Goal: Communication & Community: Connect with others

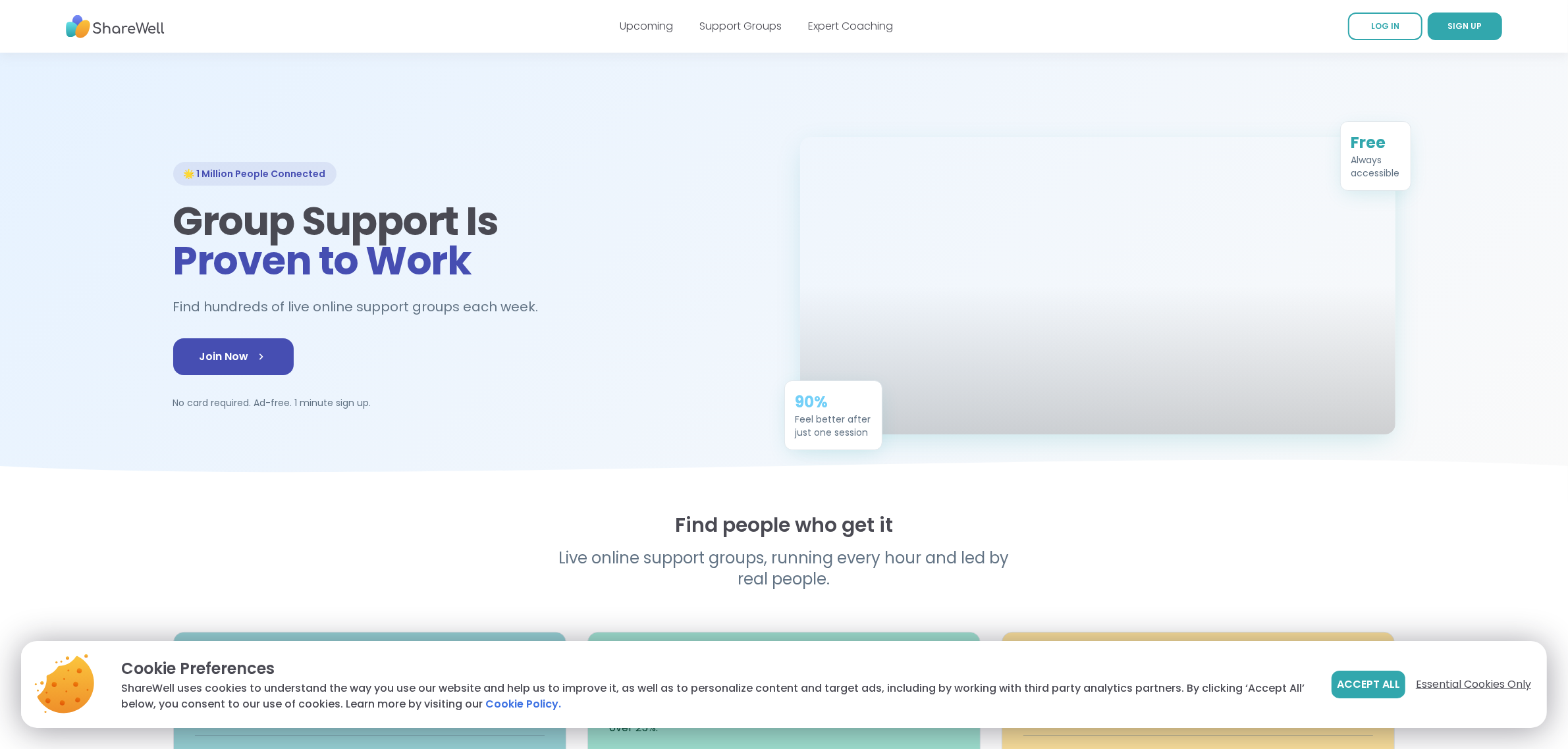
click at [1482, 681] on span "Essential Cookies Only" at bounding box center [1473, 684] width 115 height 16
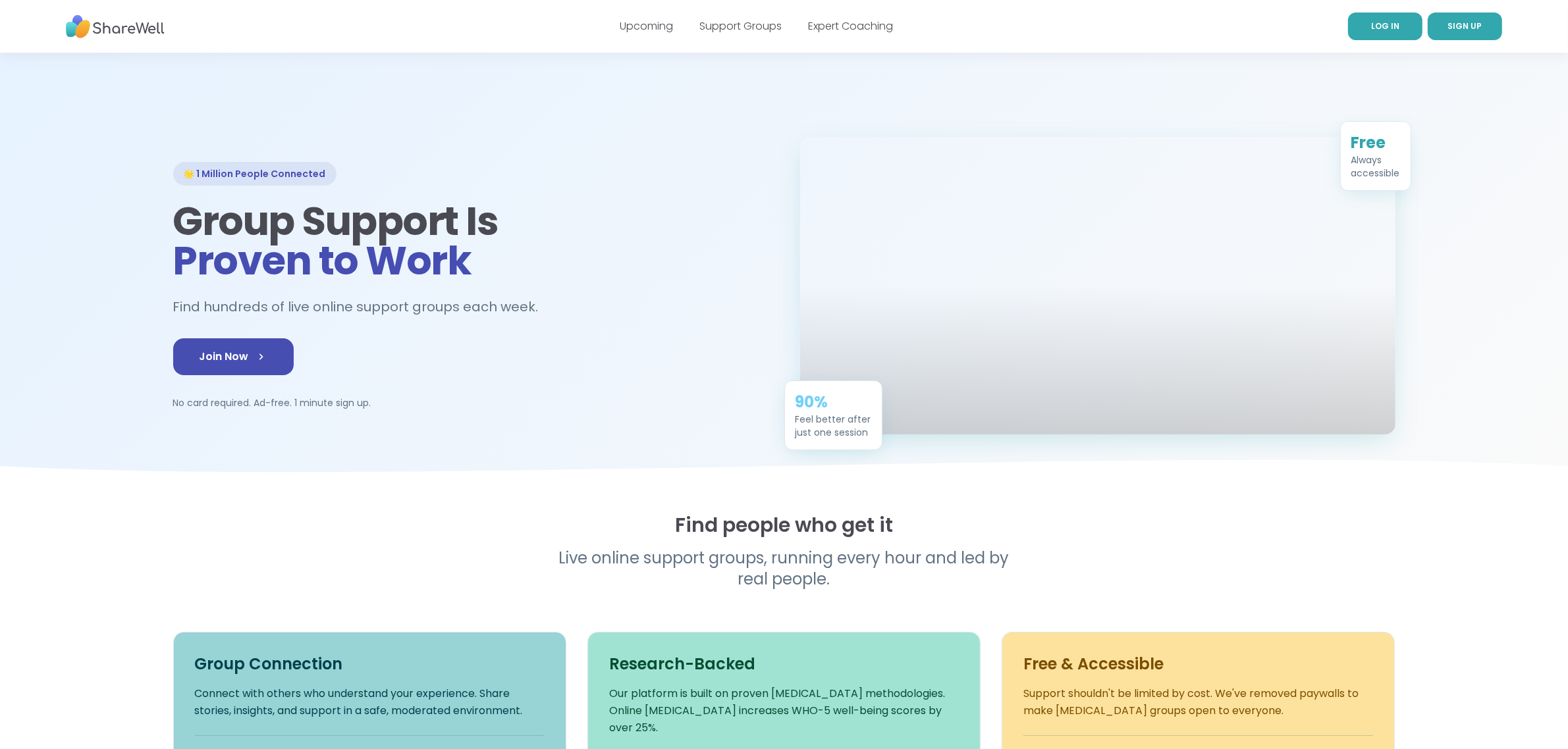
click at [1373, 19] on link "LOG IN" at bounding box center [1385, 26] width 74 height 28
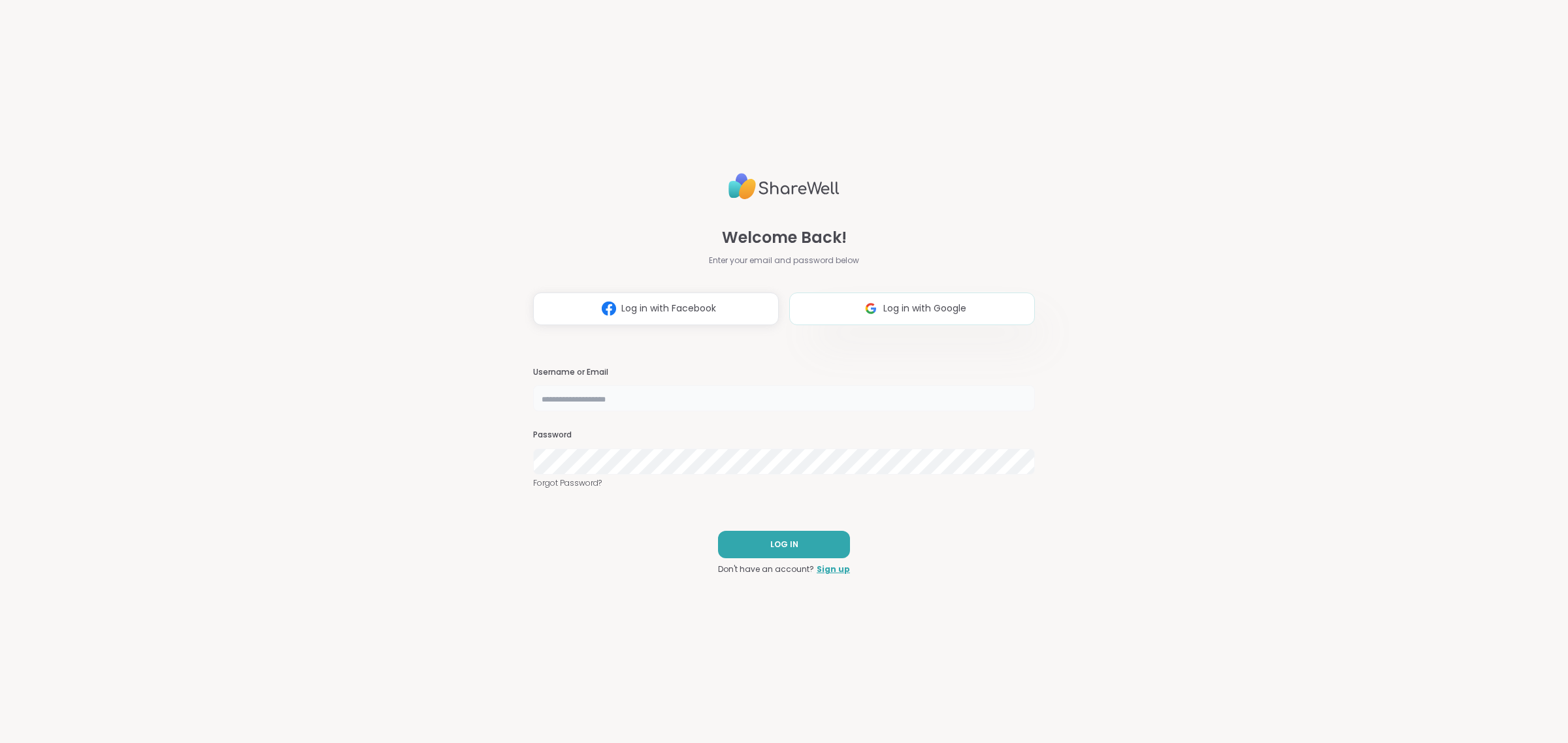
type input "**********"
click at [902, 301] on button "Log in with Google" at bounding box center [912, 308] width 245 height 33
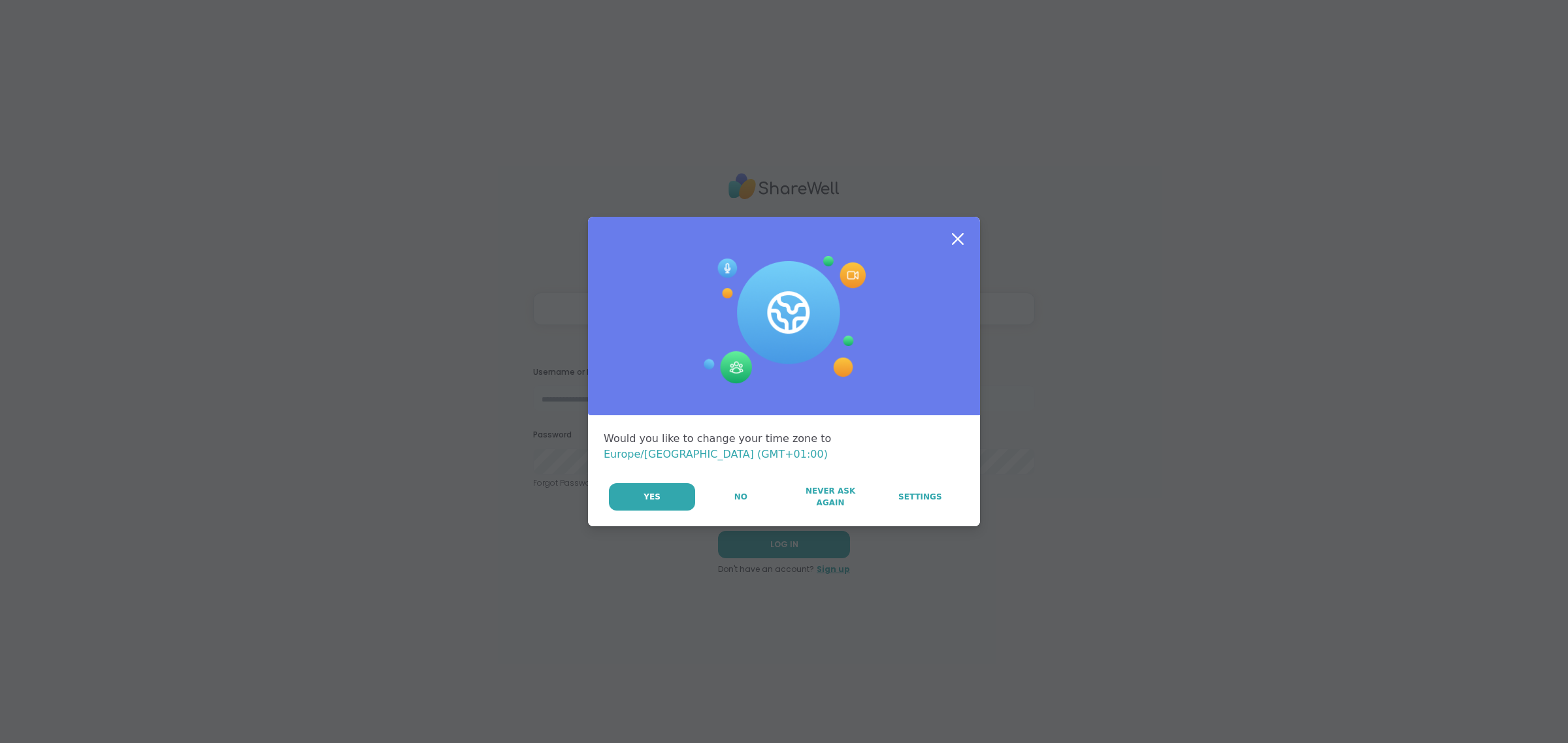
type input "**********"
click at [647, 493] on span "Yes" at bounding box center [652, 497] width 17 height 12
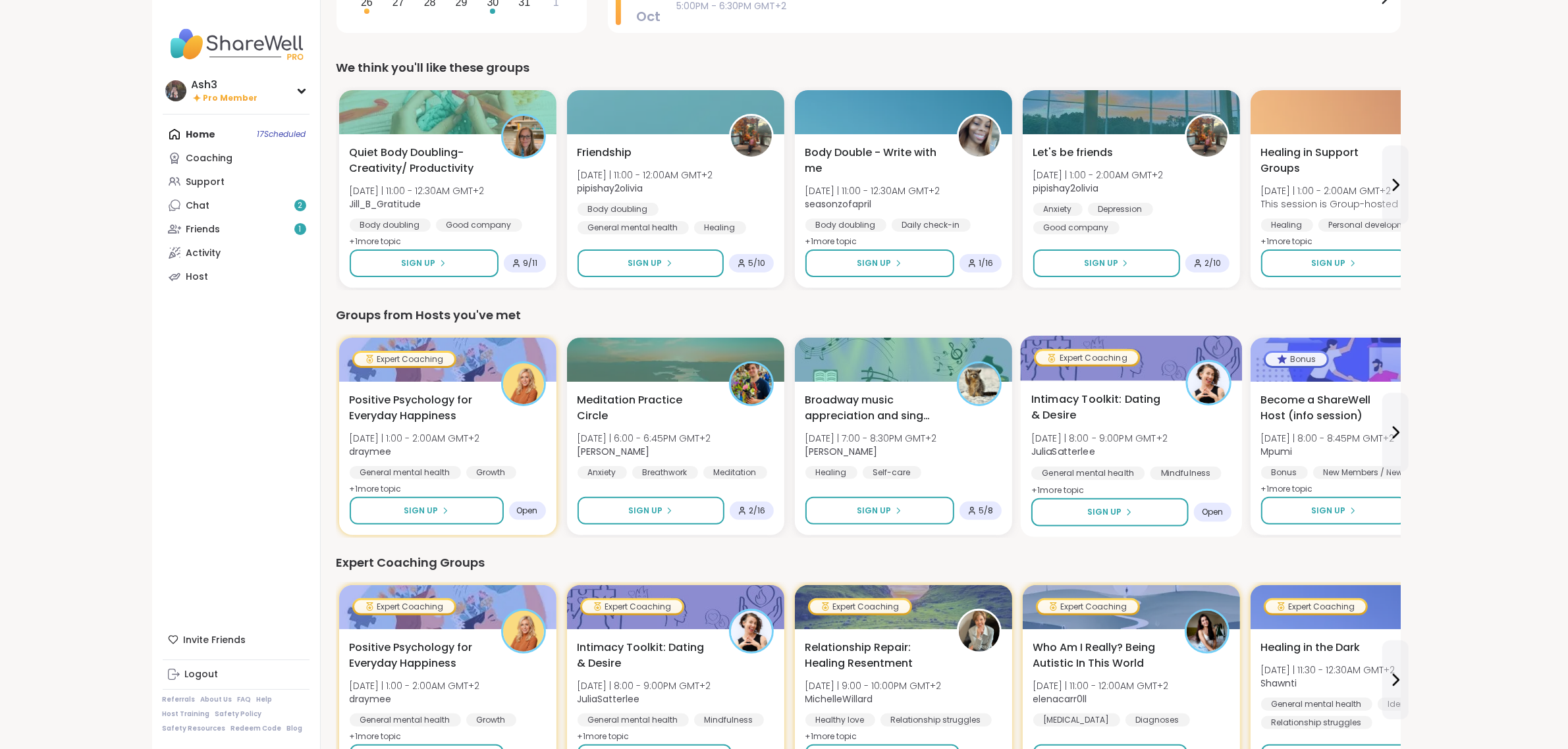
scroll to position [330, 0]
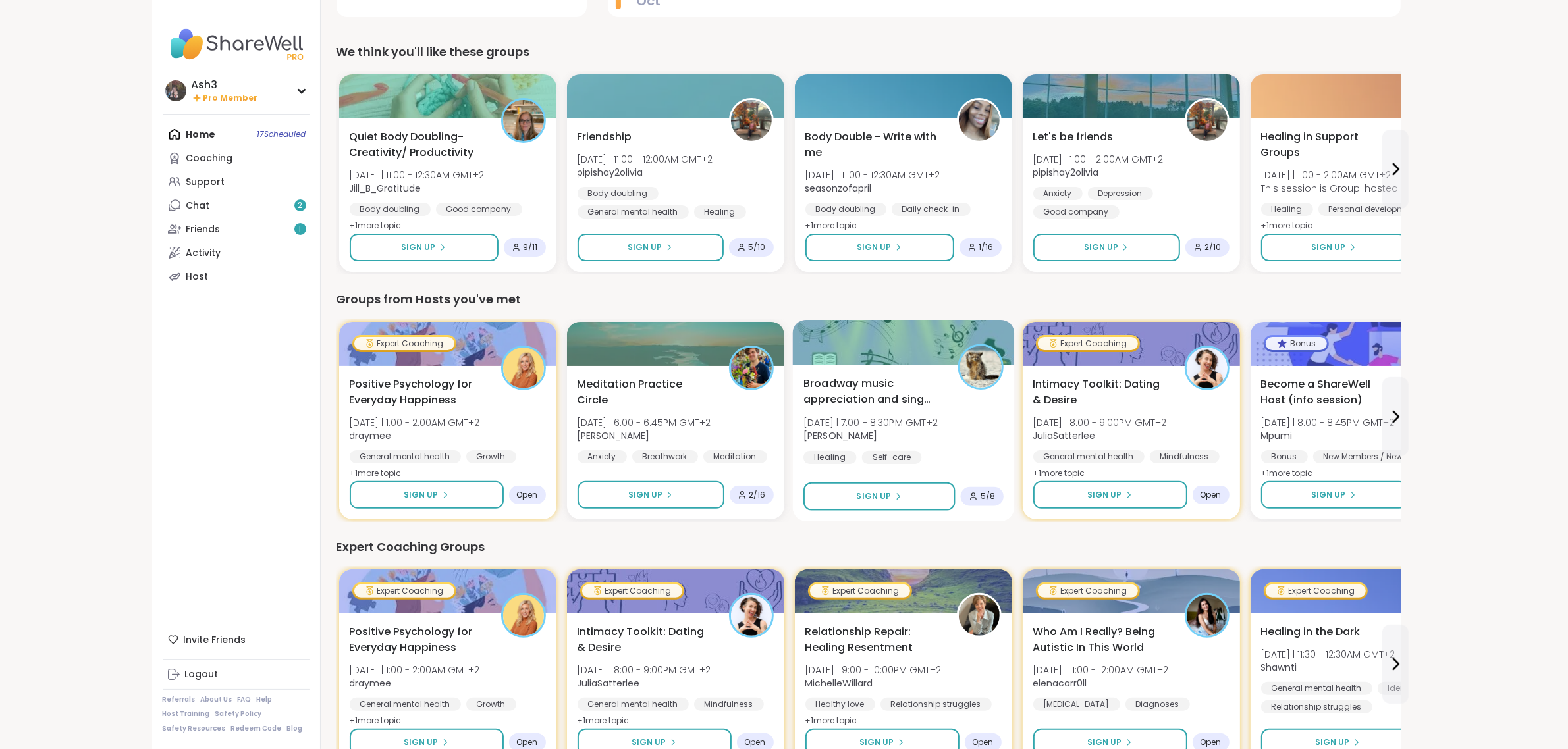
click at [880, 347] on div at bounding box center [902, 343] width 222 height 45
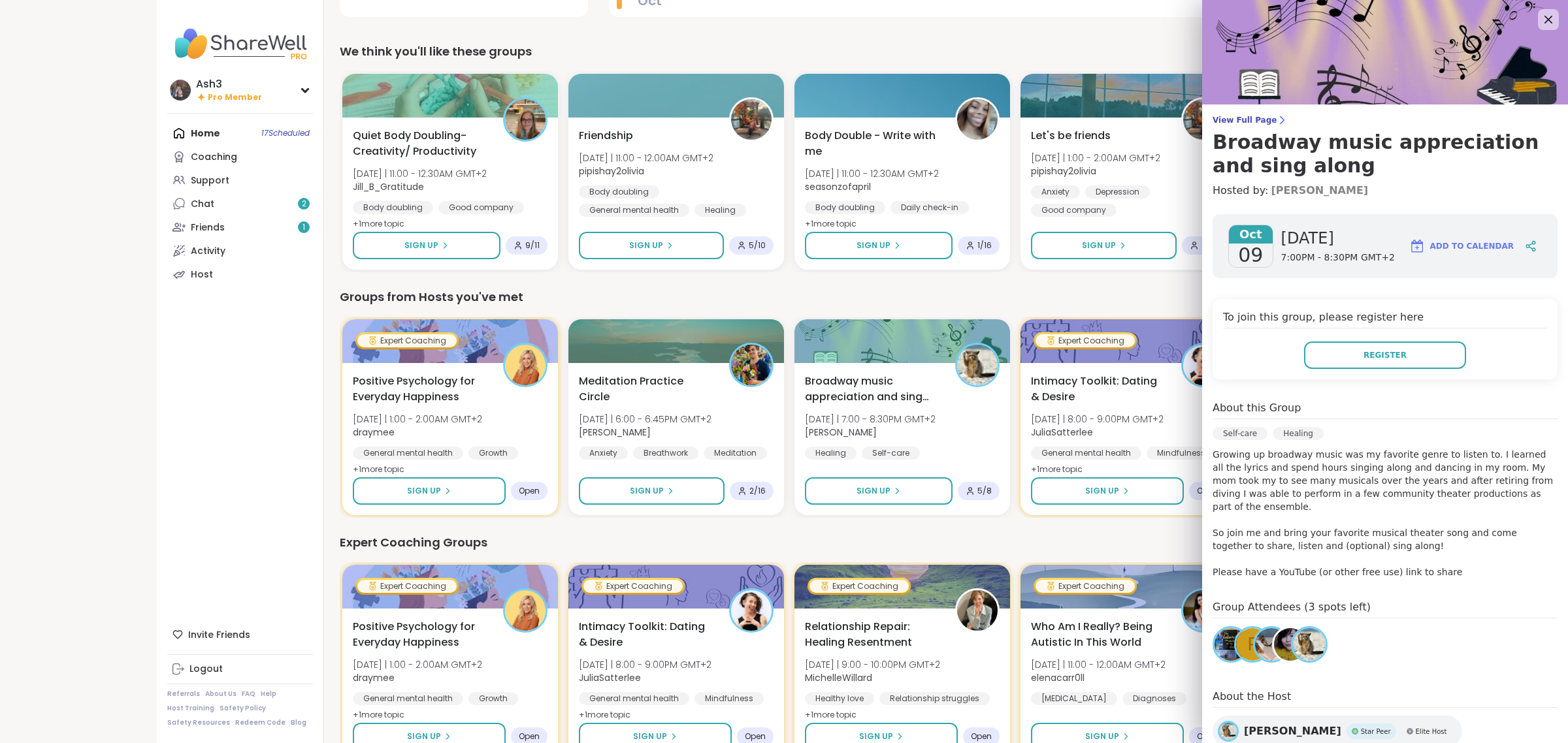
click at [1277, 189] on link "[PERSON_NAME]" at bounding box center [1319, 190] width 98 height 16
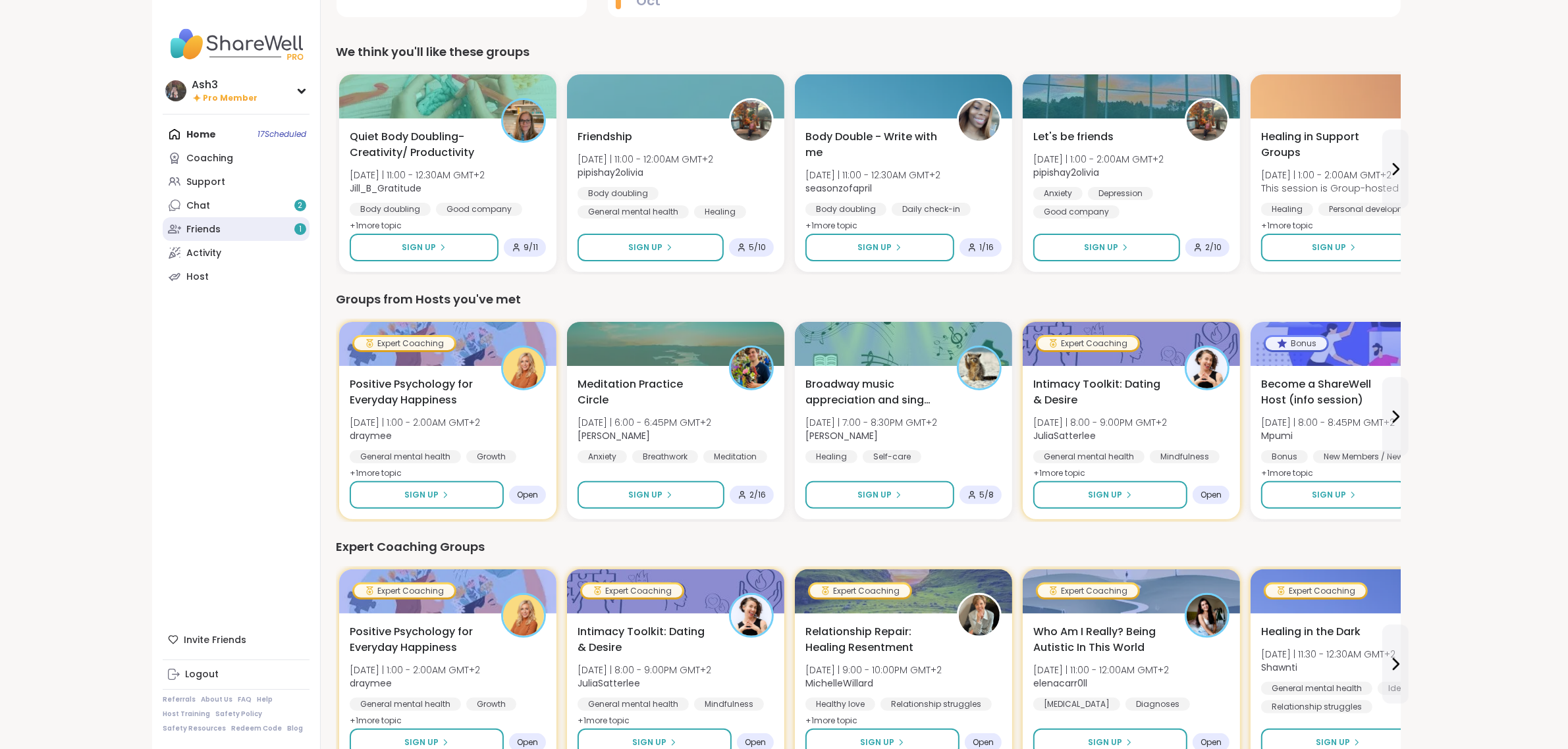
click at [267, 232] on link "Friends 1" at bounding box center [236, 228] width 147 height 23
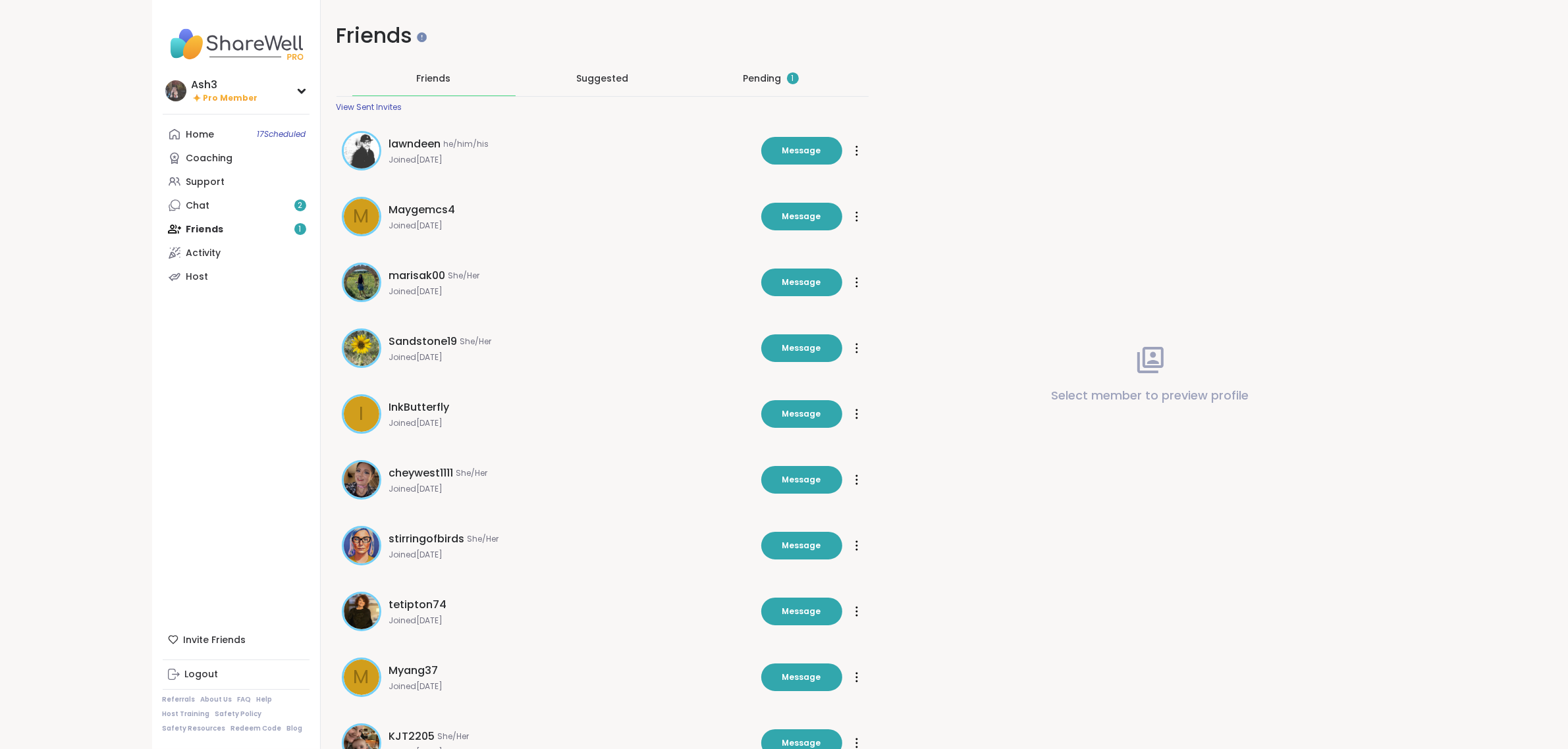
click at [768, 78] on div "Pending 1" at bounding box center [770, 79] width 55 height 13
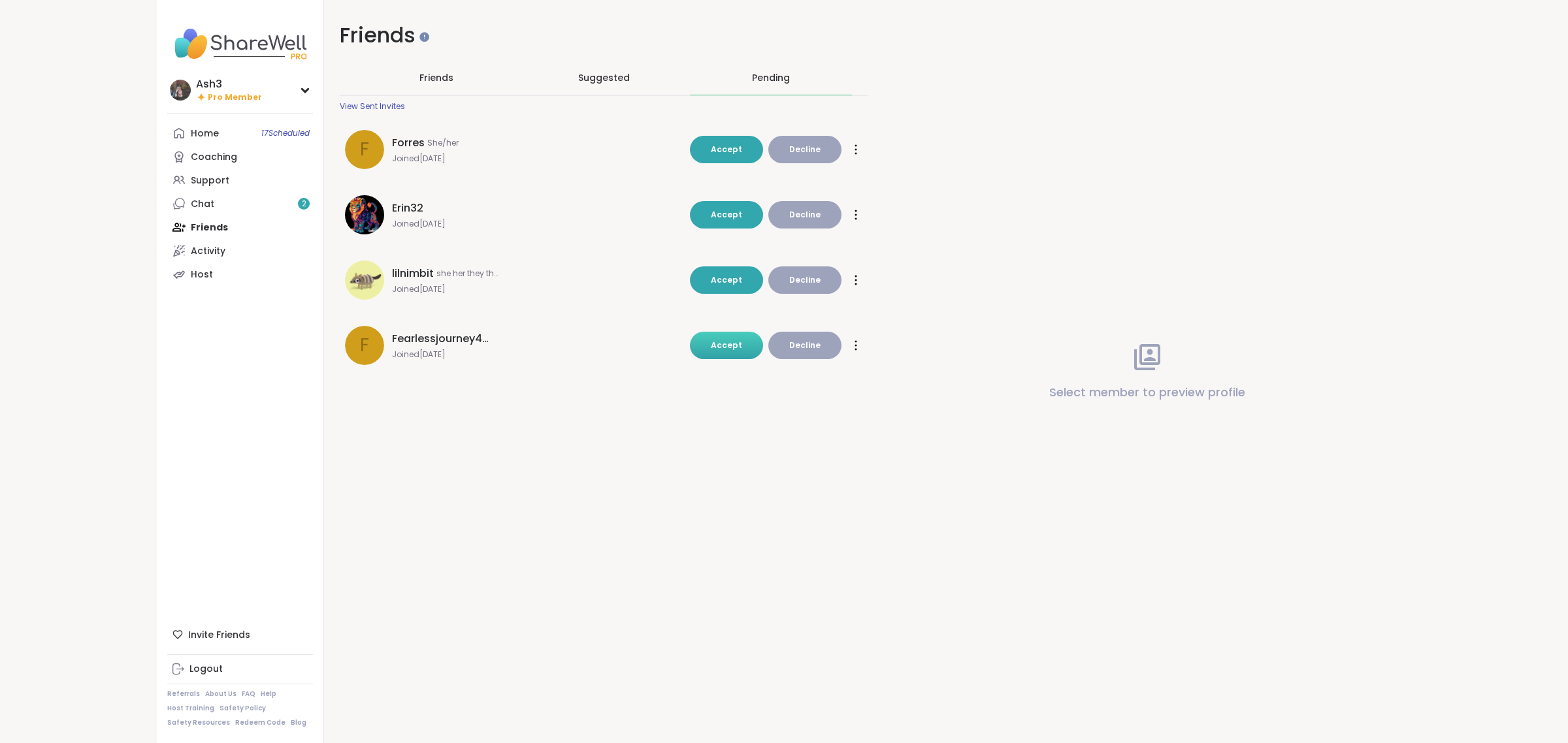
click at [708, 340] on button "Accept" at bounding box center [726, 345] width 73 height 28
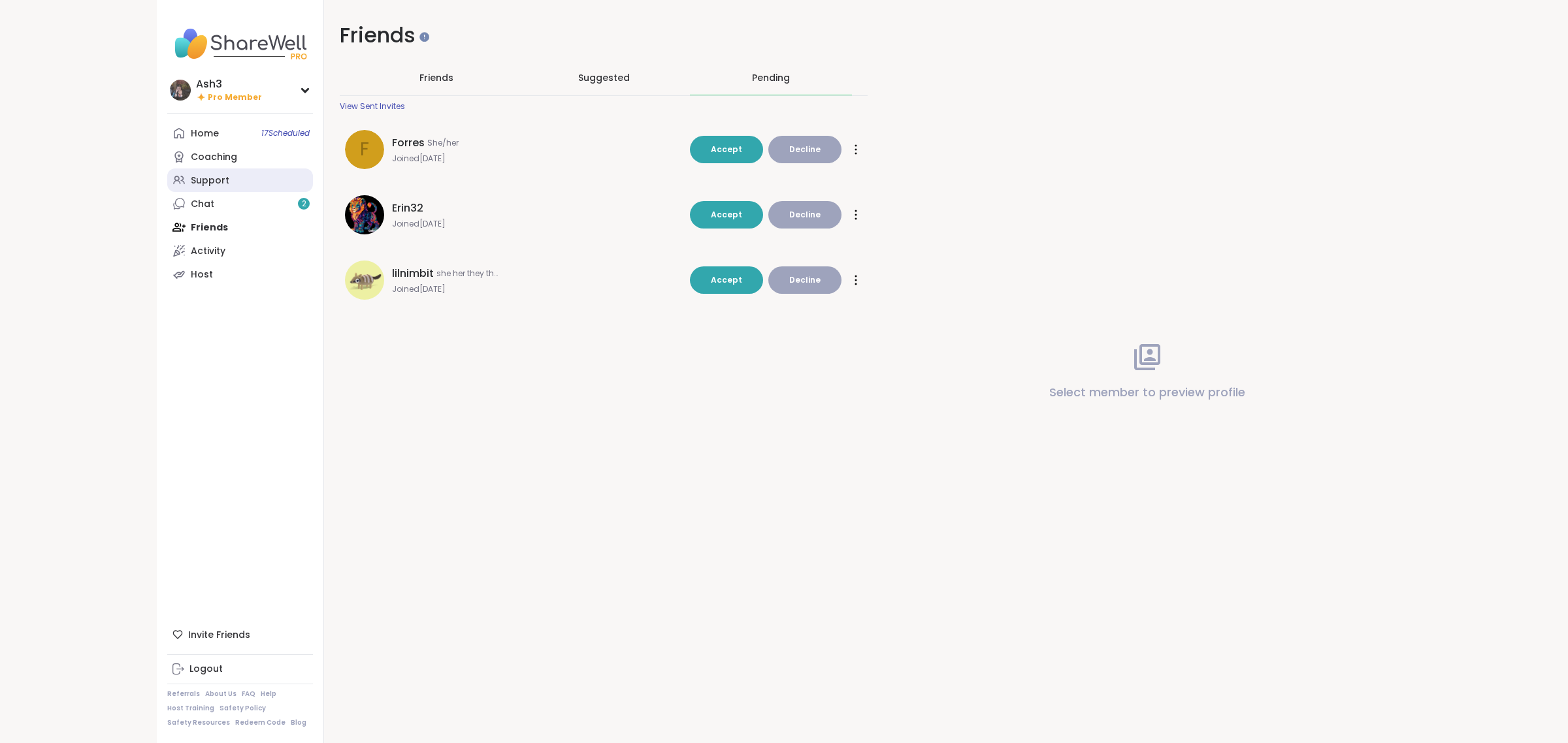
click at [229, 181] on link "Support" at bounding box center [240, 179] width 146 height 23
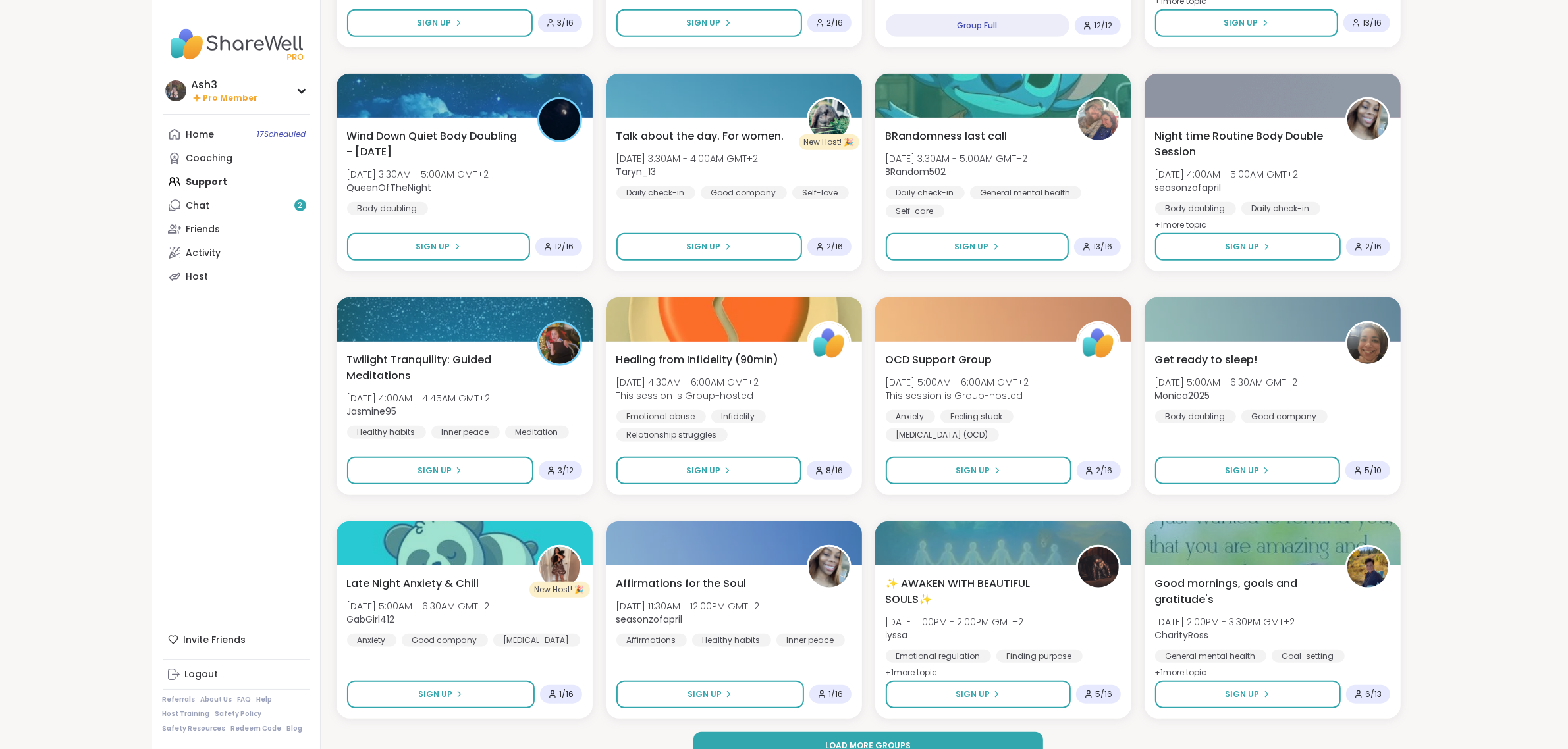
scroll to position [1461, 0]
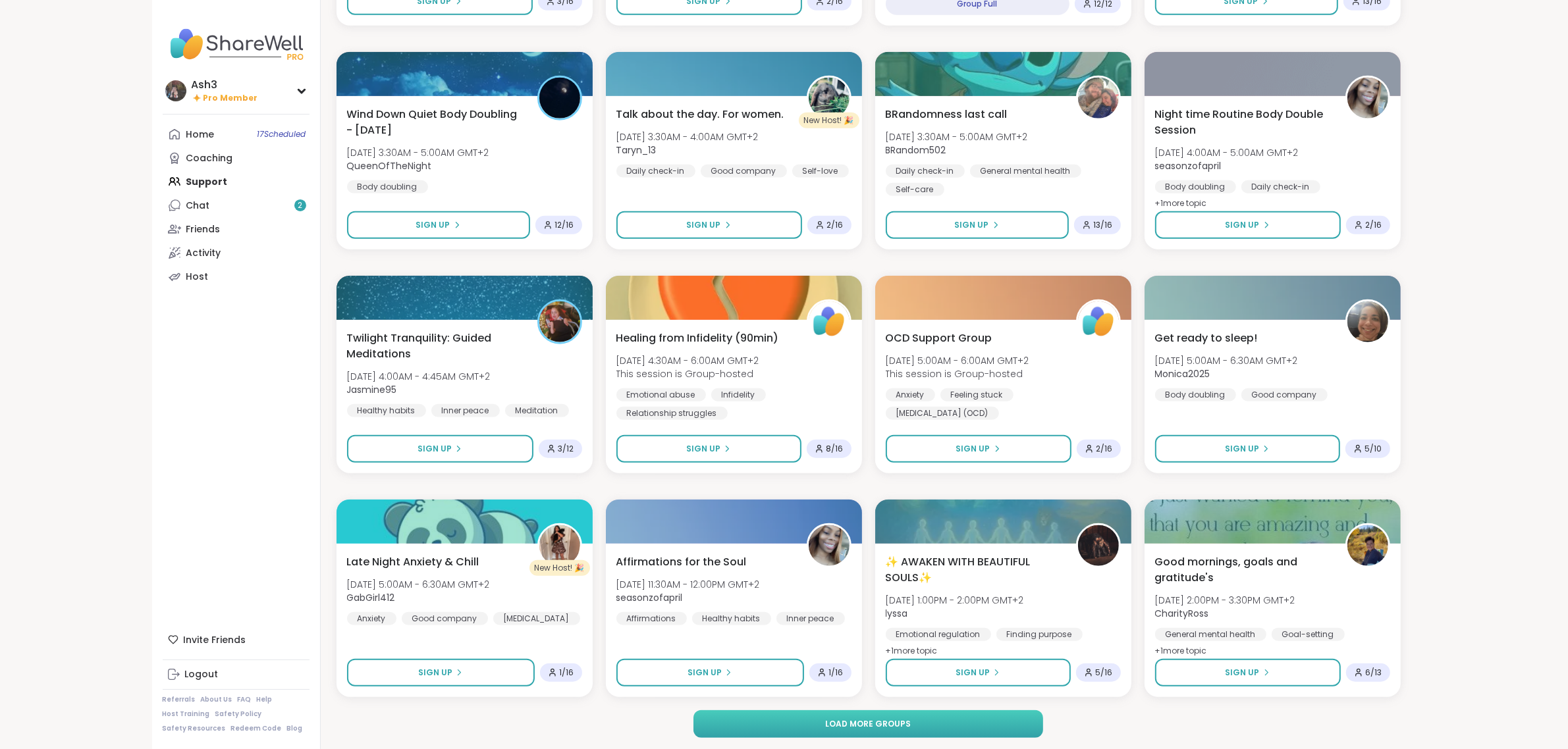
click at [962, 727] on button "Load more groups" at bounding box center [868, 725] width 349 height 28
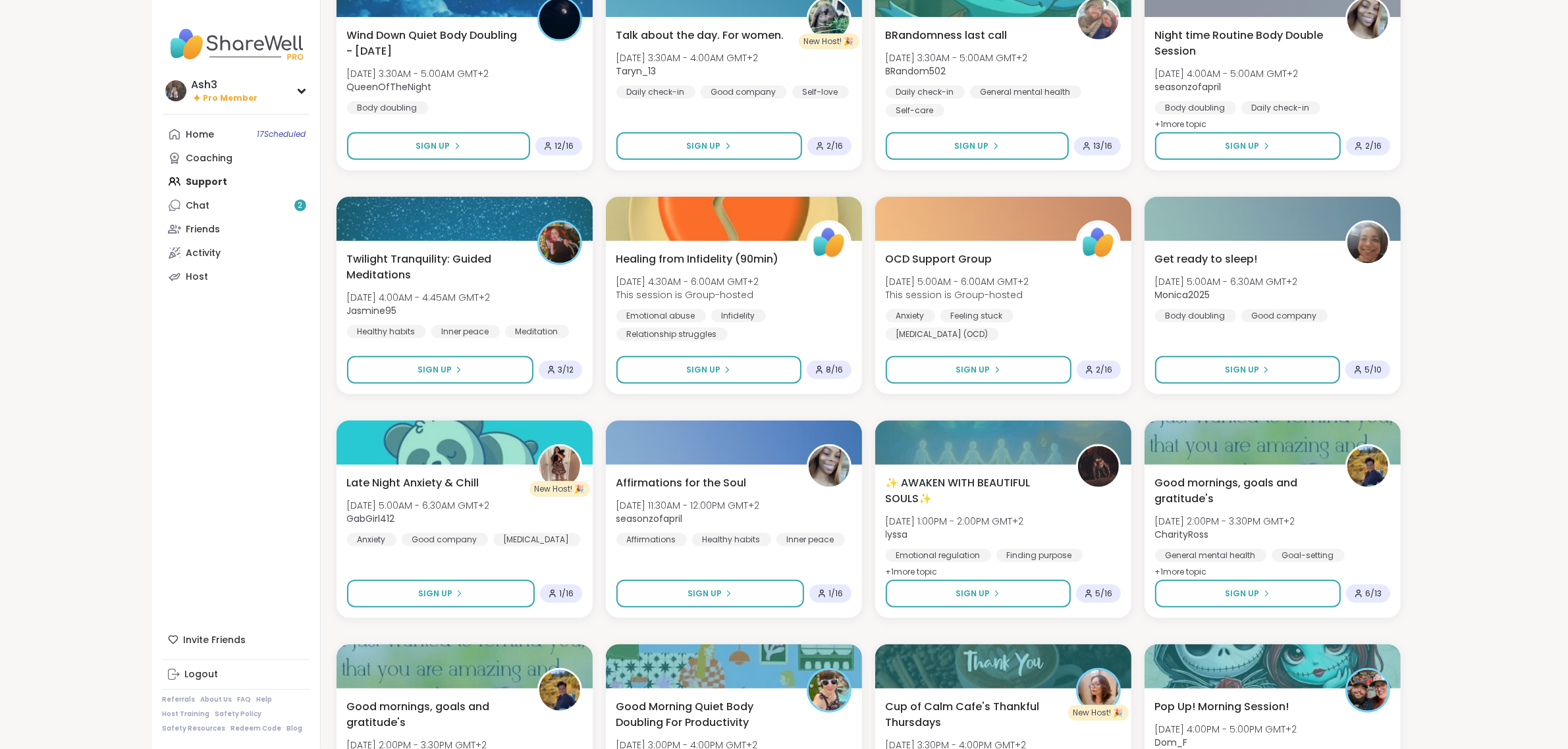
scroll to position [1872, 0]
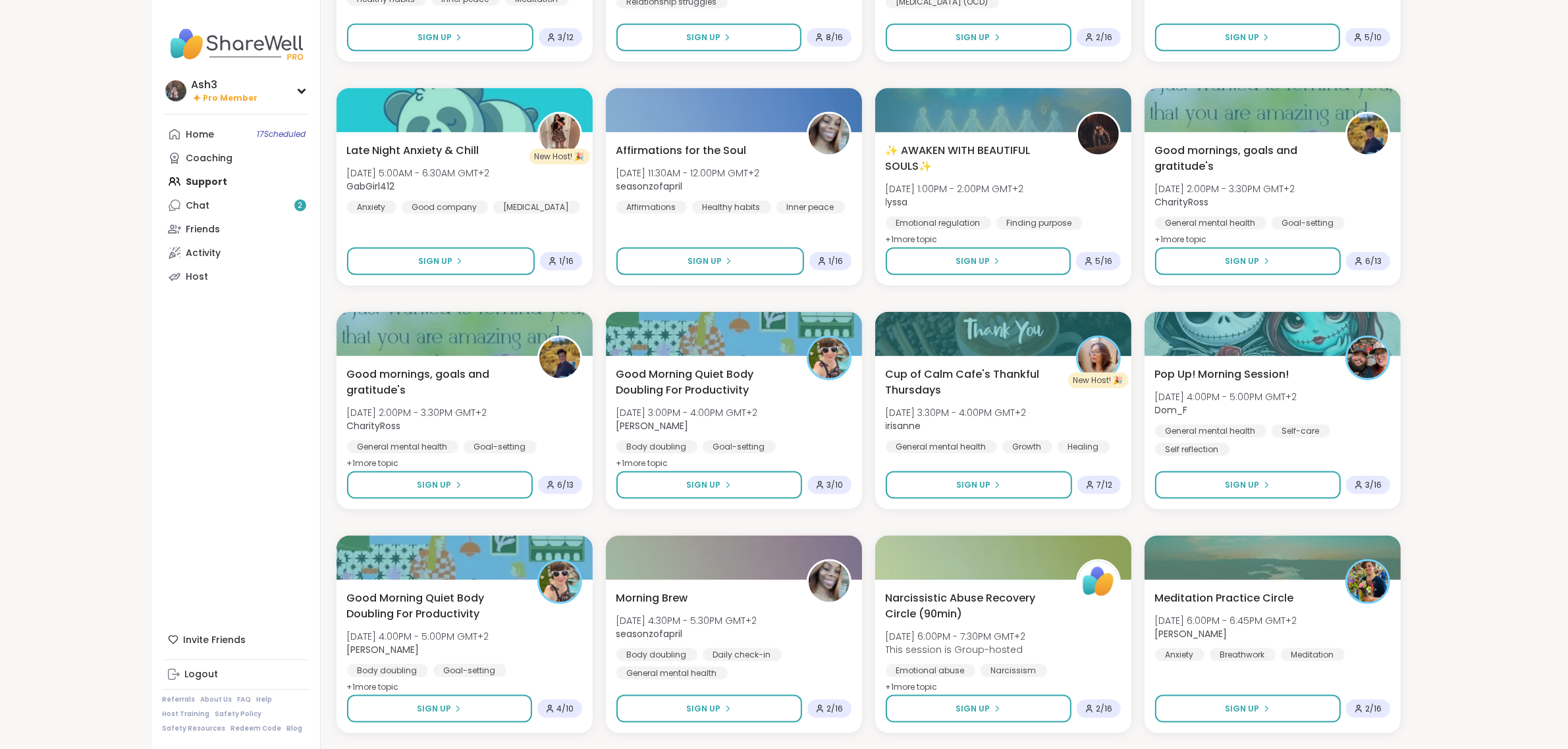
drag, startPoint x: 1018, startPoint y: 360, endPoint x: 1453, endPoint y: 393, distance: 436.2
click at [1463, 392] on div "Ash3 Pro Member Ash3 Pro Member Profile Membership Settings Help Home 17 Schedu…" at bounding box center [784, 241] width 1568 height 4227
drag, startPoint x: 914, startPoint y: 396, endPoint x: 1513, endPoint y: 386, distance: 599.1
click at [1513, 386] on div "Ash3 Pro Member Ash3 Pro Member Profile Membership Settings Help Home 17 Schedu…" at bounding box center [784, 241] width 1568 height 4227
click at [960, 386] on span "Cup of Calm Cafe's Thankful Thursdays" at bounding box center [972, 381] width 179 height 32
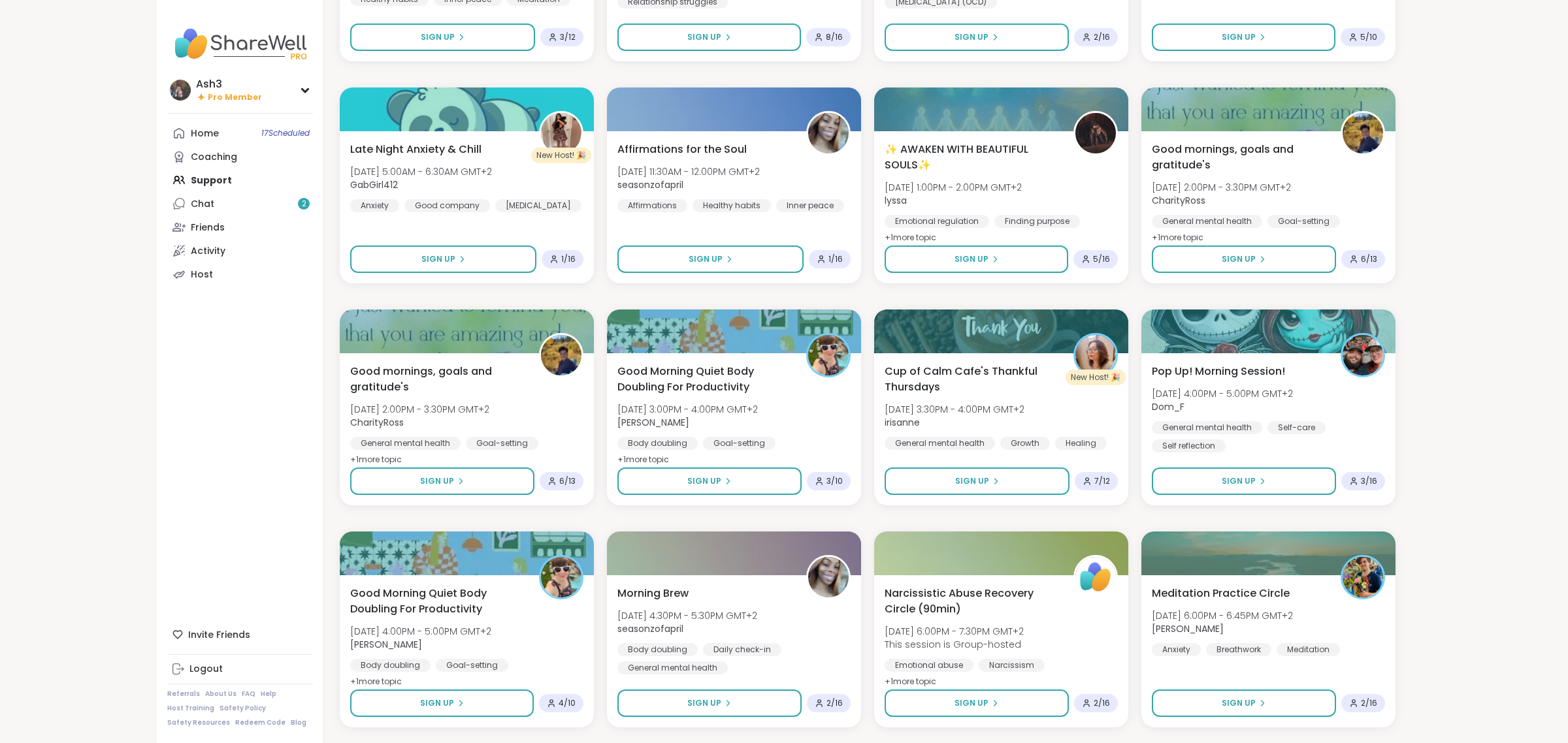
click at [1131, 72] on div "Crystal Light Meditation Wed, Oct 08 | 9:00PM - 10:00PM GMT+2 JollyJessie38 Bre…" at bounding box center [868, 296] width 1056 height 3972
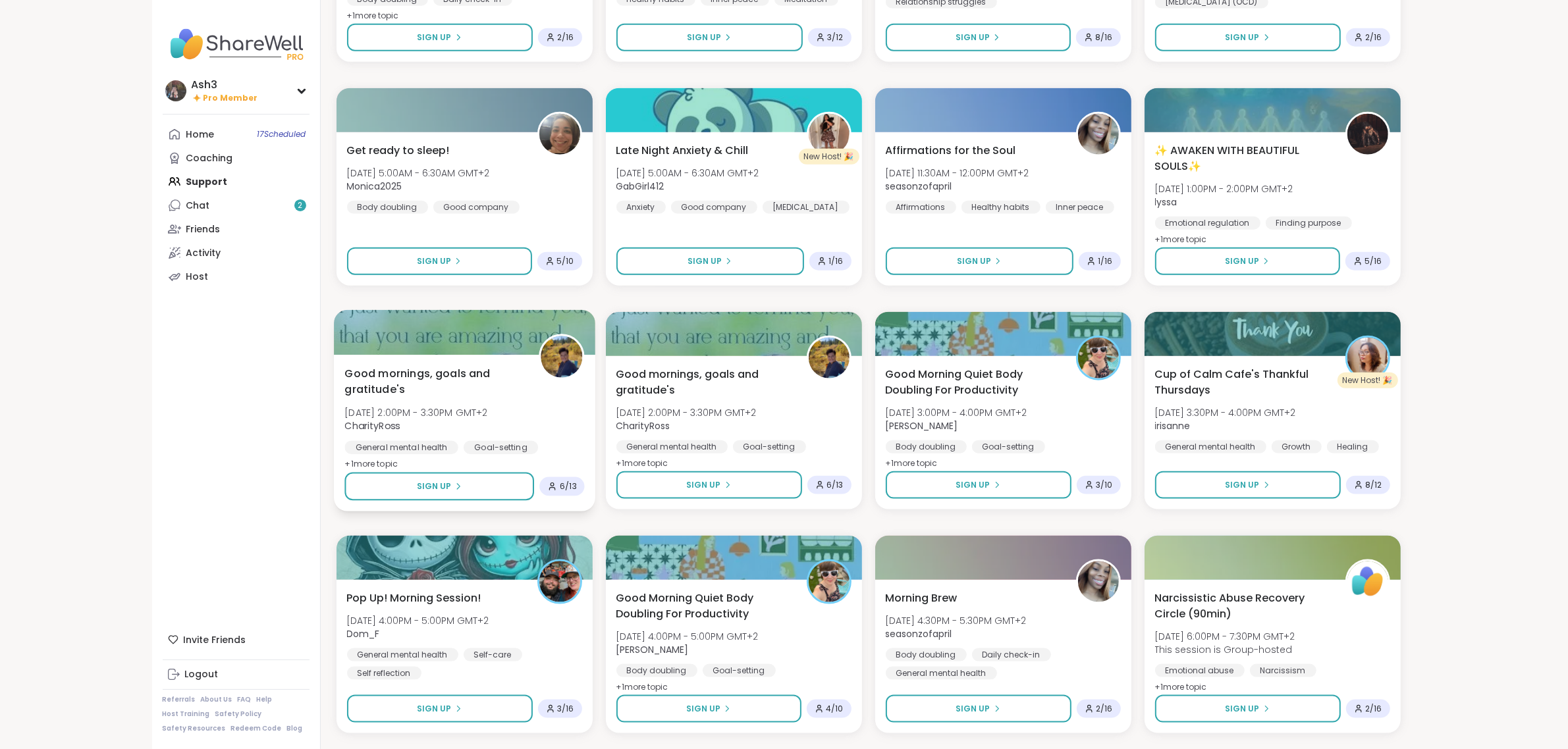
click at [485, 380] on span "Good mornings, goals and gratitude's" at bounding box center [433, 381] width 179 height 32
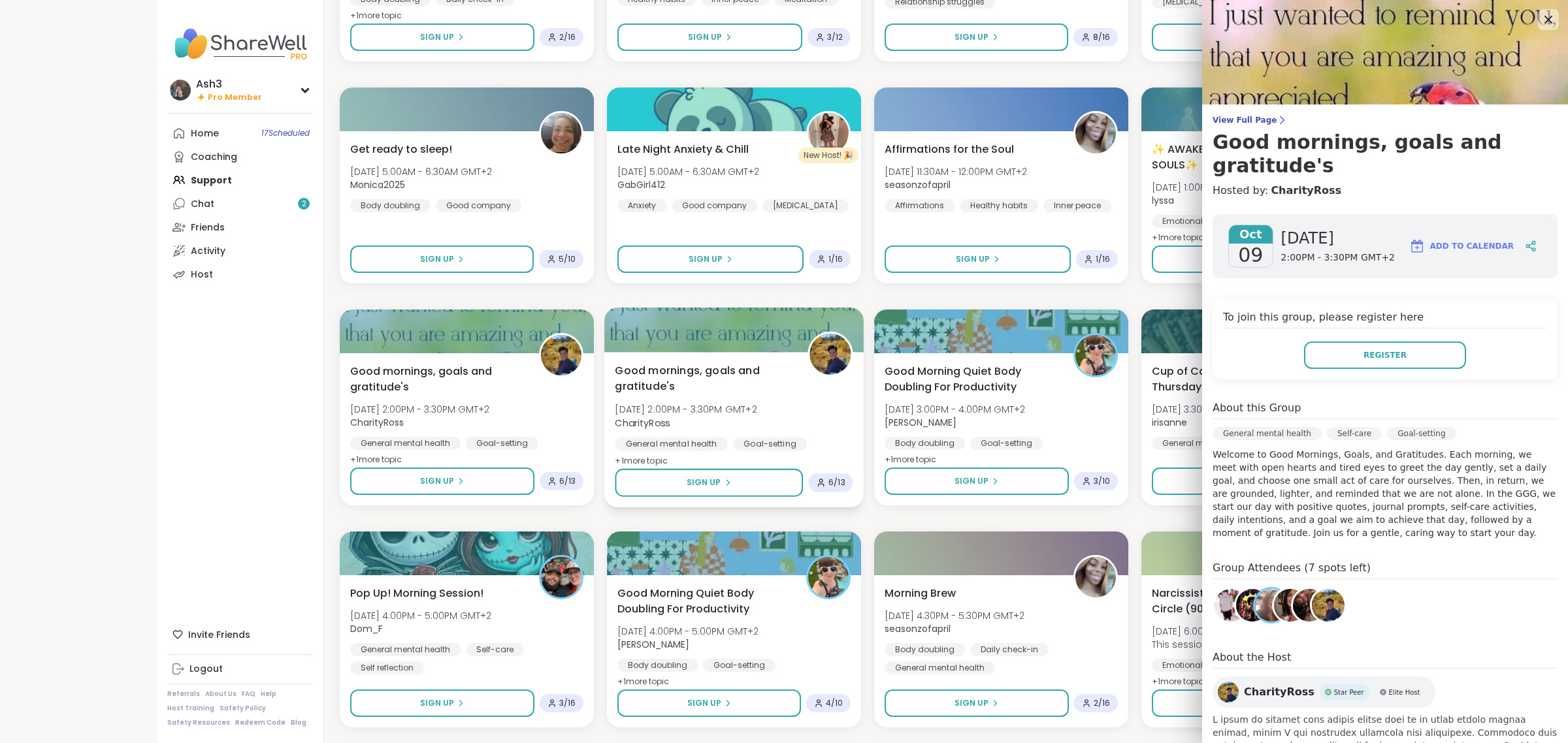
click at [711, 372] on span "Good mornings, goals and gratitude's" at bounding box center [703, 378] width 177 height 32
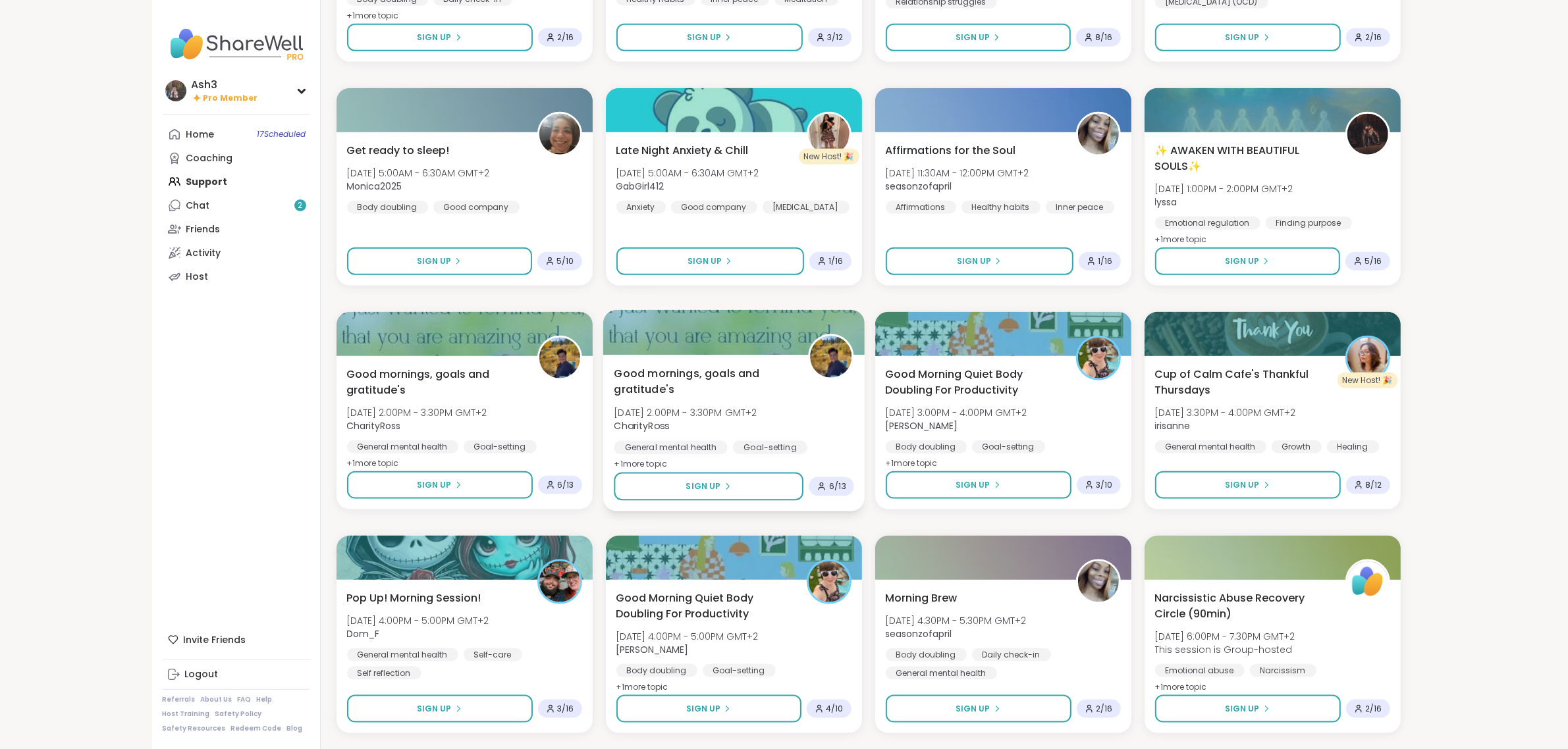
click at [707, 334] on div at bounding box center [733, 332] width 261 height 45
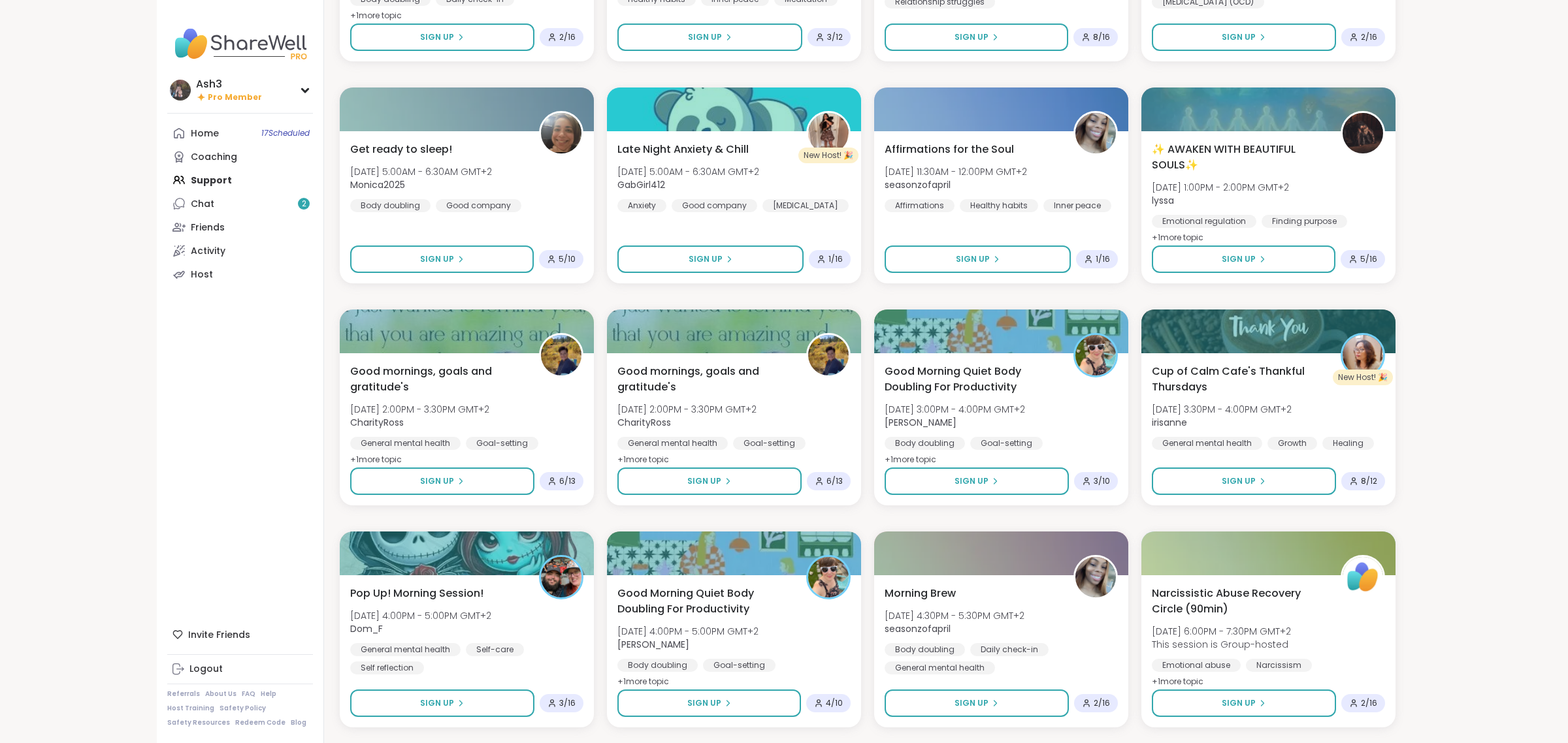
click at [959, 525] on div "Crystal Light Meditation Wed, Oct 08 | 9:00PM - 10:00PM GMT+2 JollyJessie38 Bre…" at bounding box center [868, 408] width 1056 height 4194
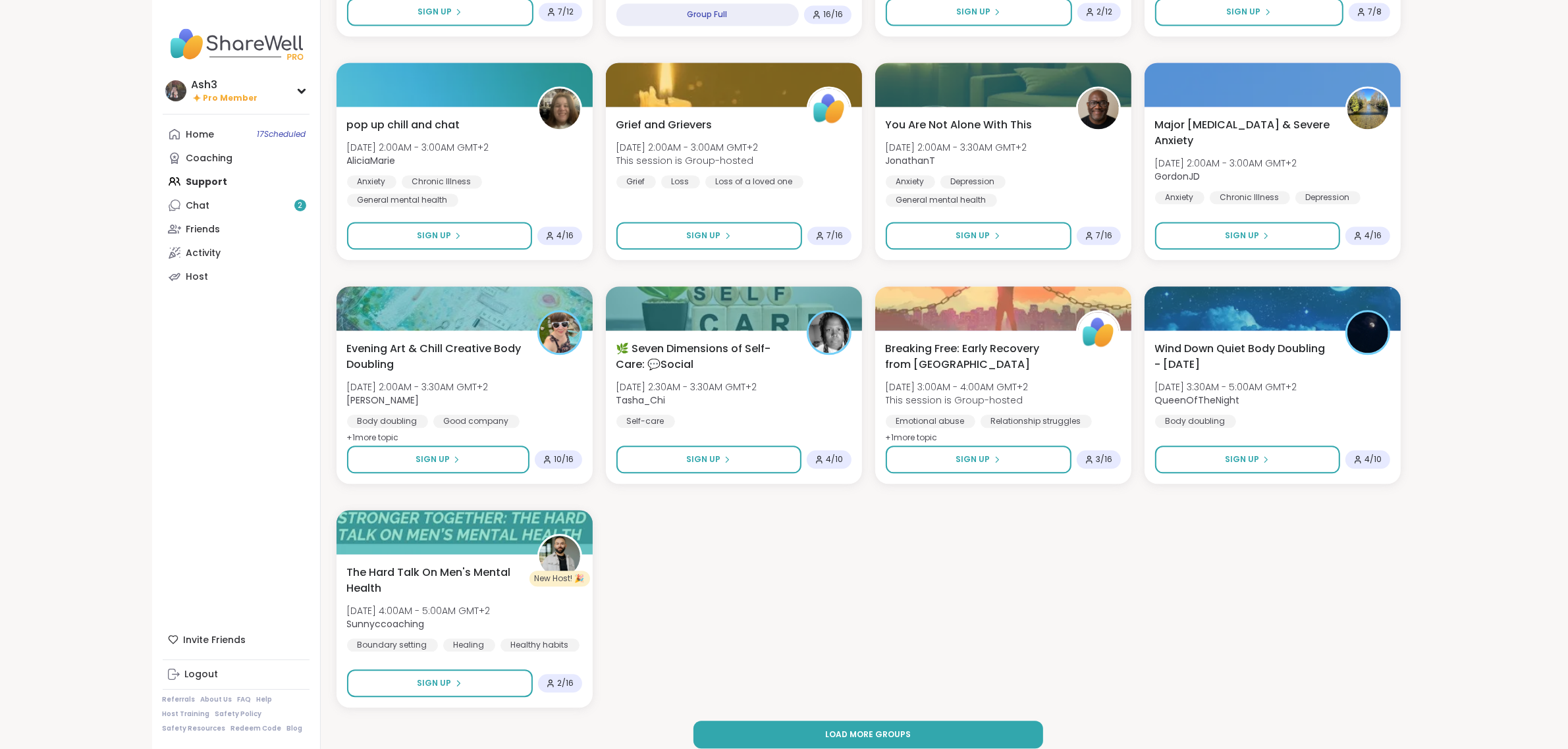
scroll to position [3700, 0]
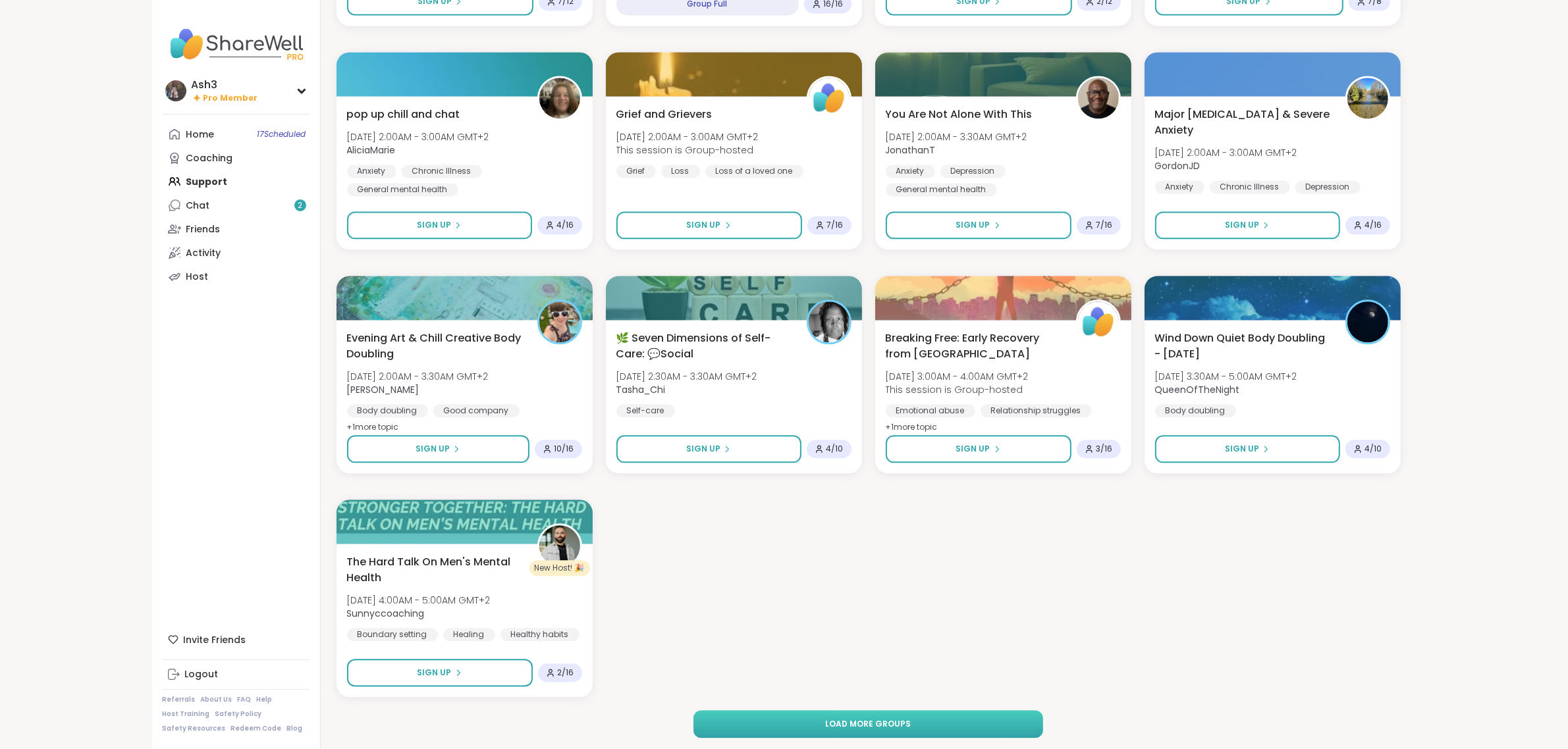
click at [916, 714] on button "Load more groups" at bounding box center [868, 725] width 349 height 28
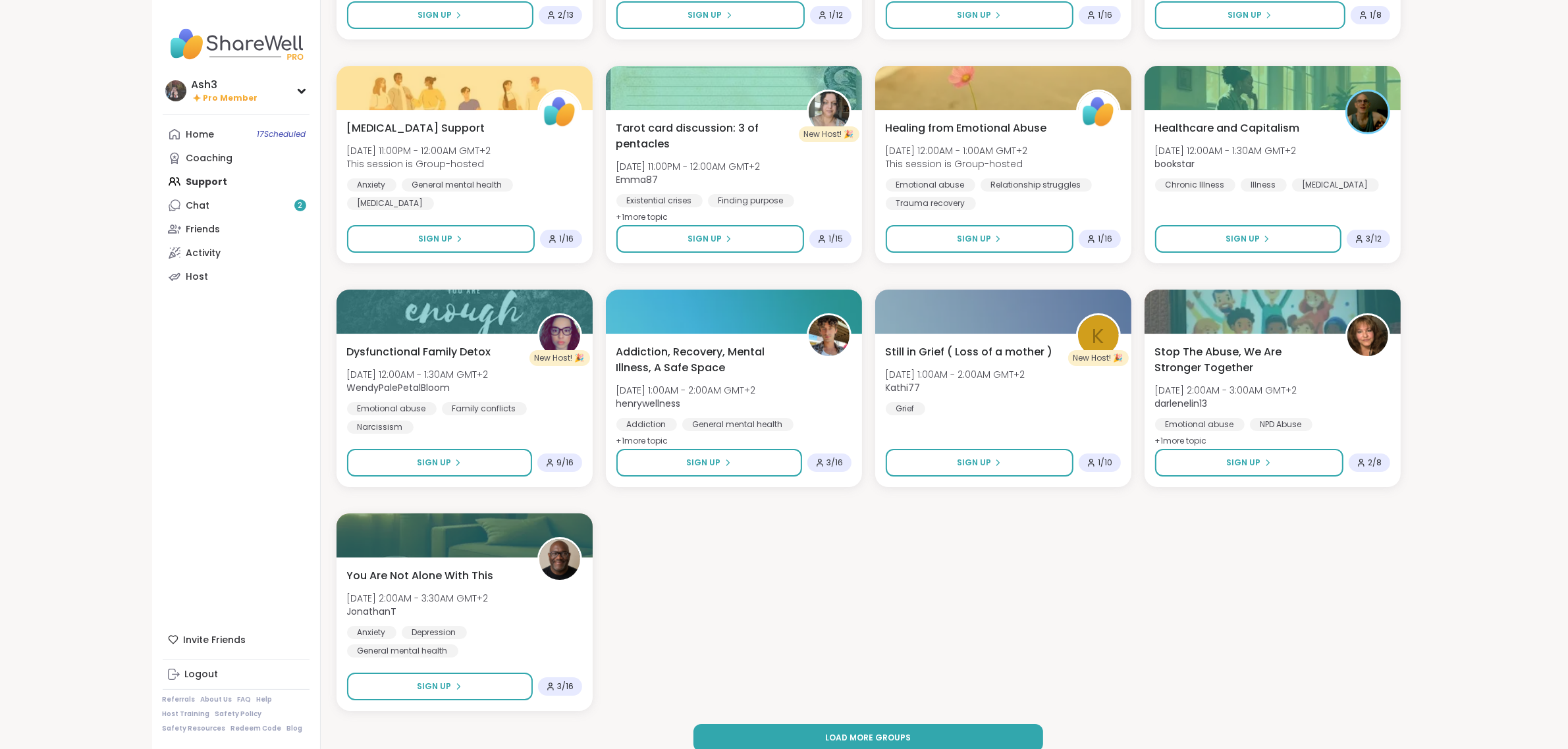
scroll to position [5715, 0]
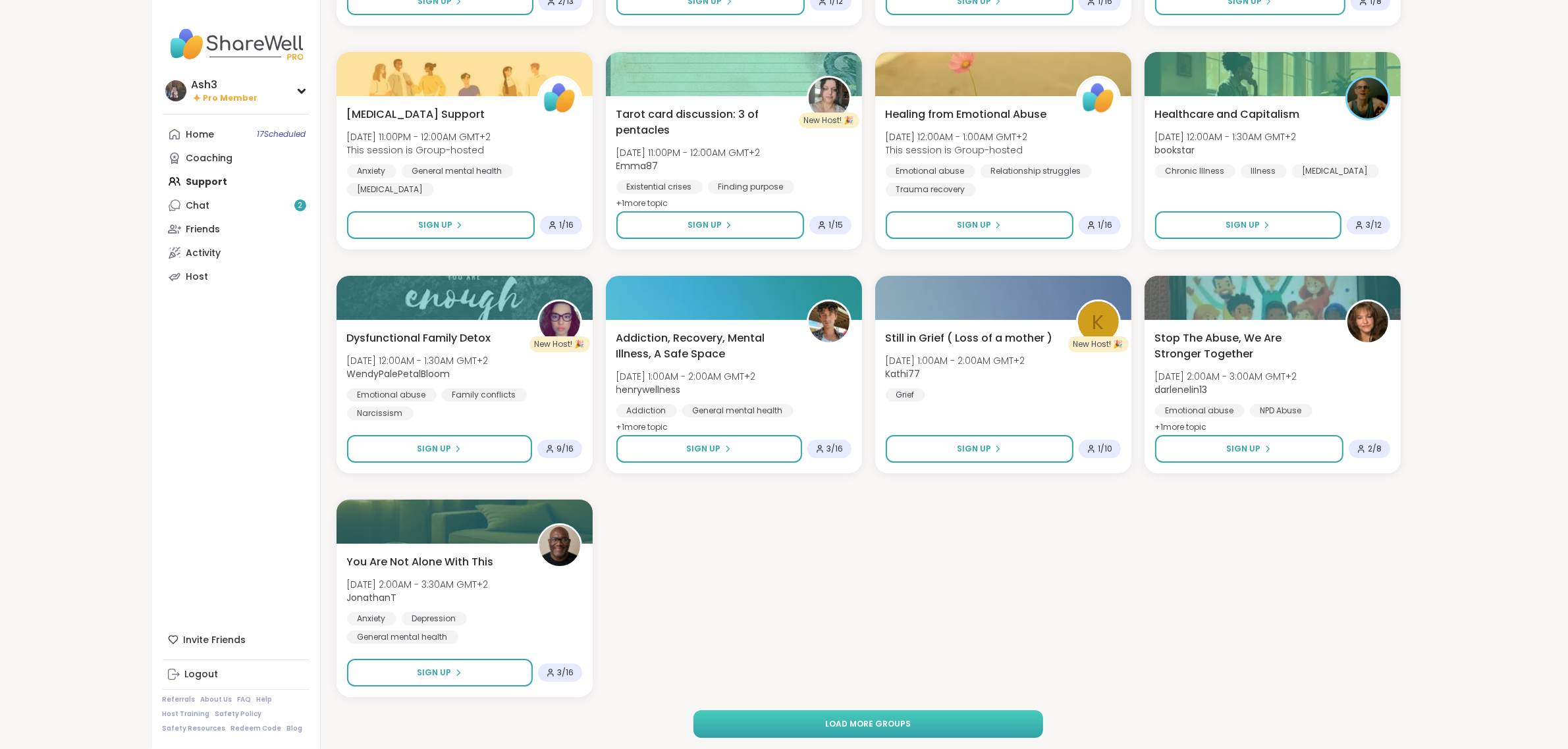
click at [862, 729] on button "Load more groups" at bounding box center [868, 725] width 349 height 28
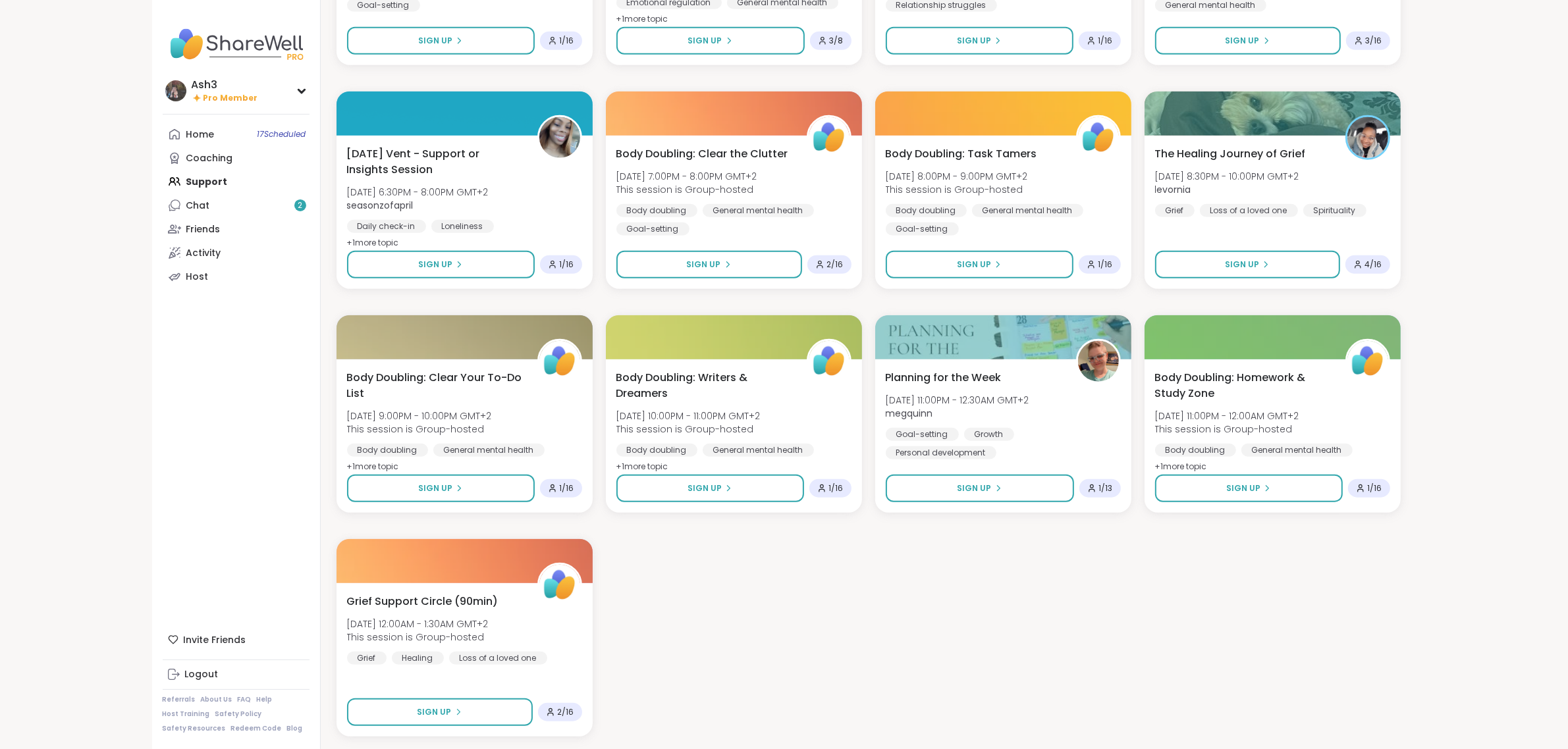
scroll to position [7730, 0]
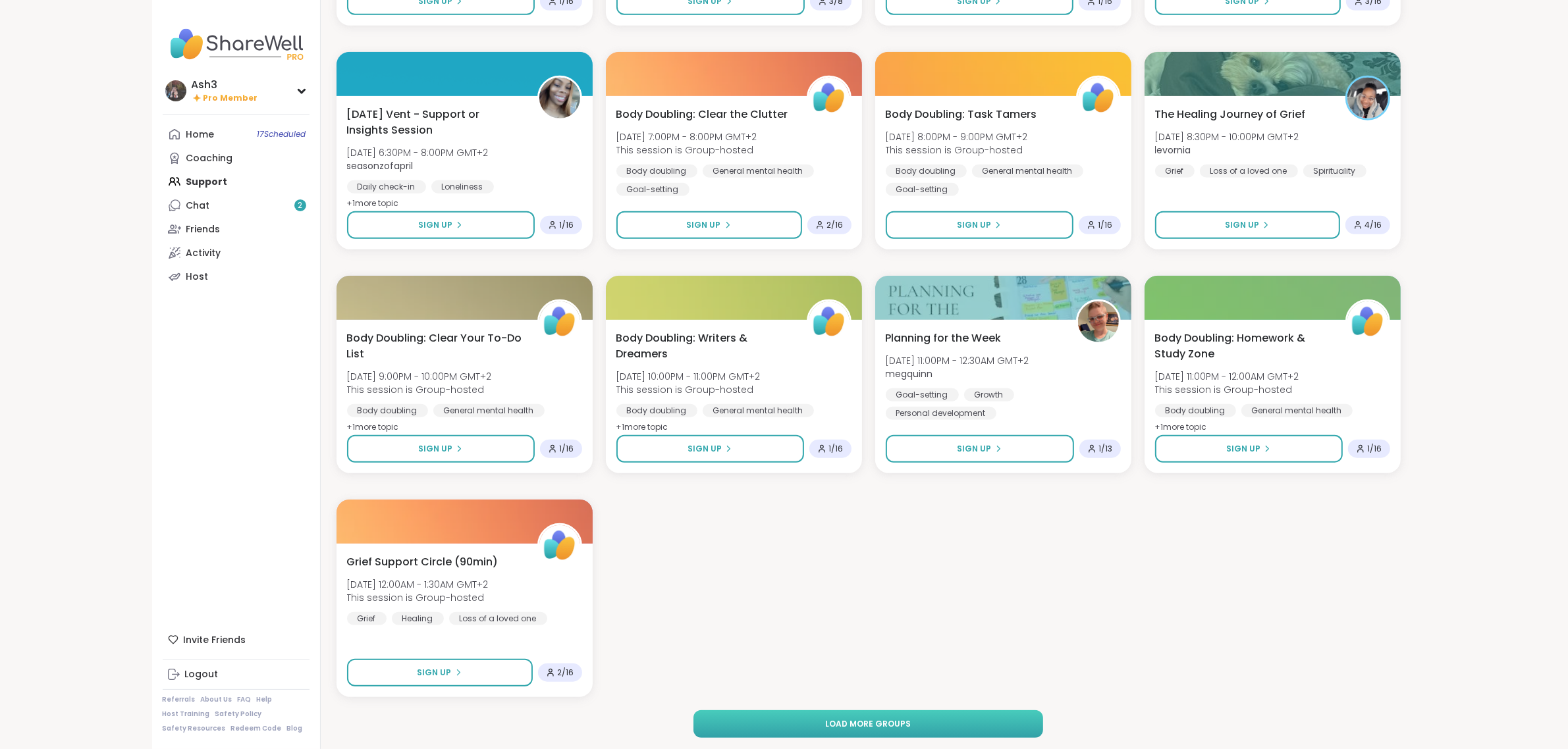
click at [827, 723] on button "Load more groups" at bounding box center [868, 725] width 349 height 28
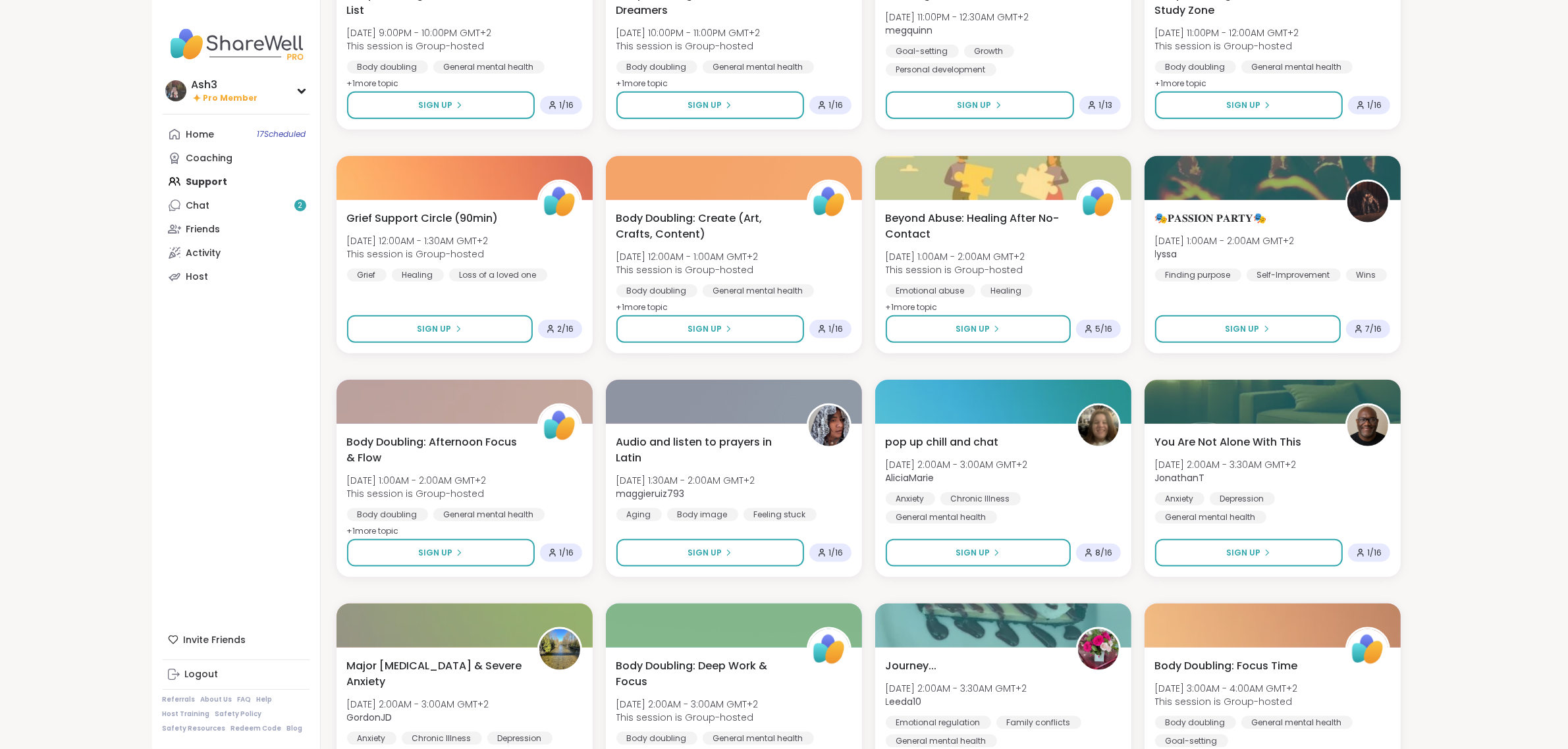
scroll to position [8142, 0]
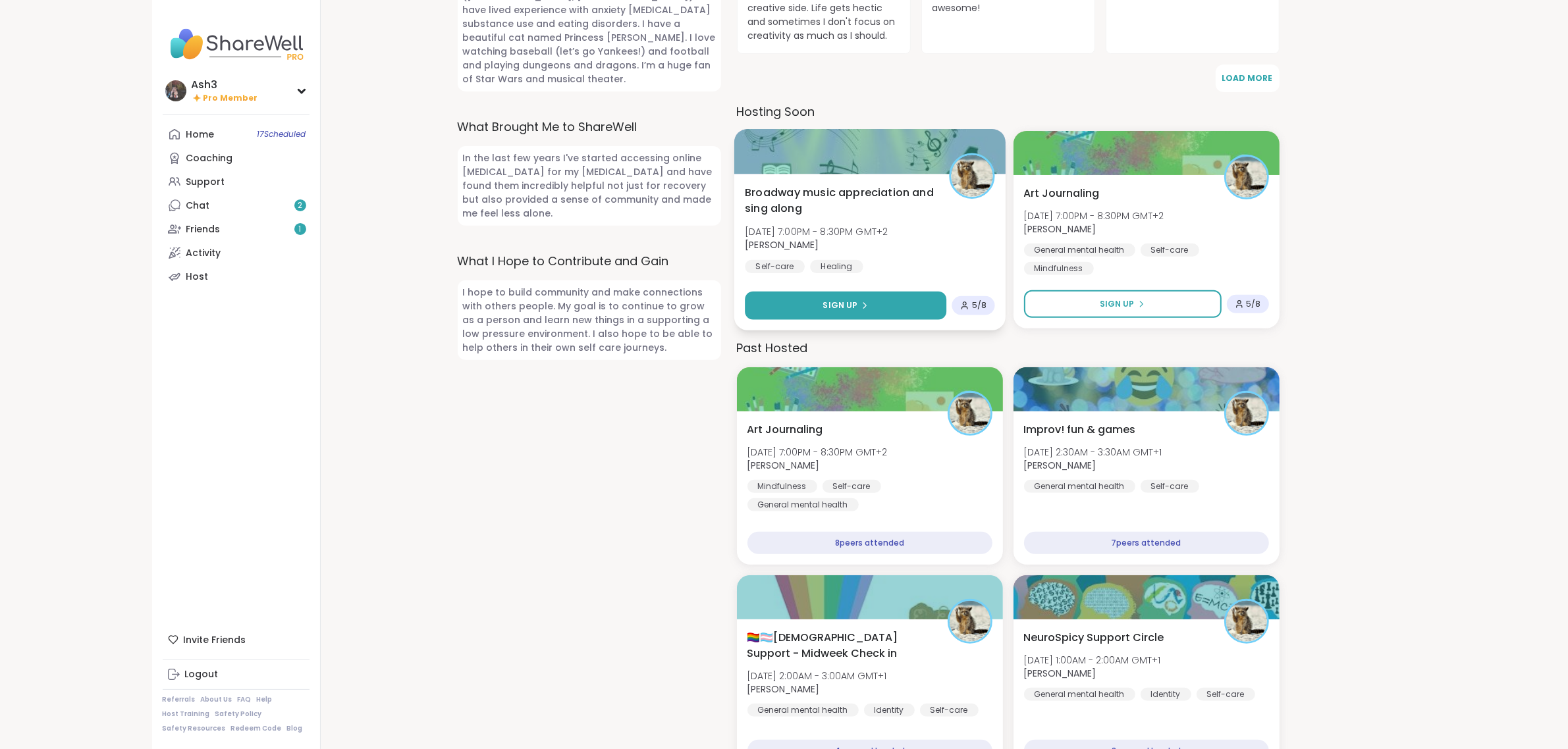
scroll to position [576, 0]
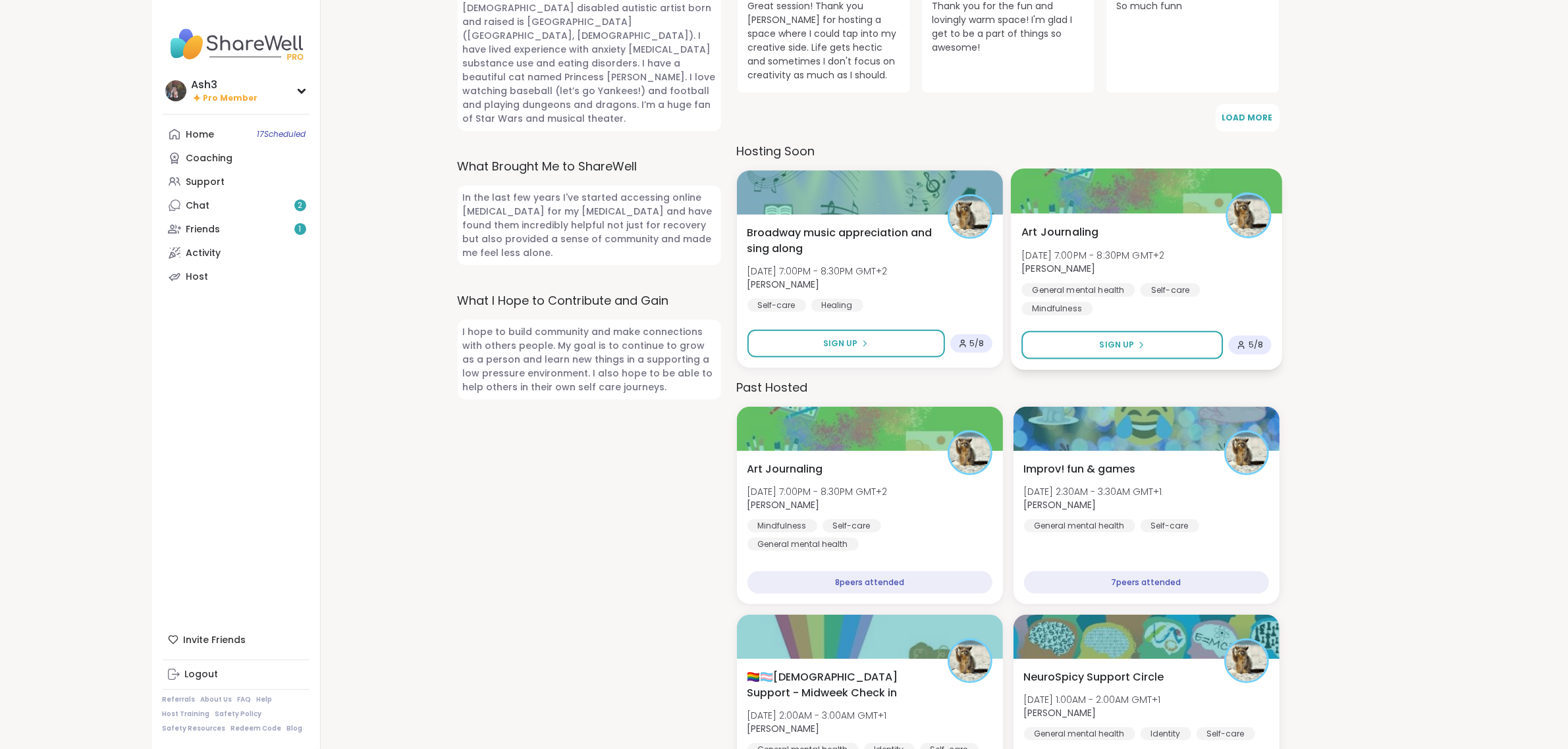
click at [1062, 214] on div "Art Journaling [DATE] 7:00PM - 8:30PM GMT+2 [PERSON_NAME] General mental health…" at bounding box center [1146, 292] width 271 height 156
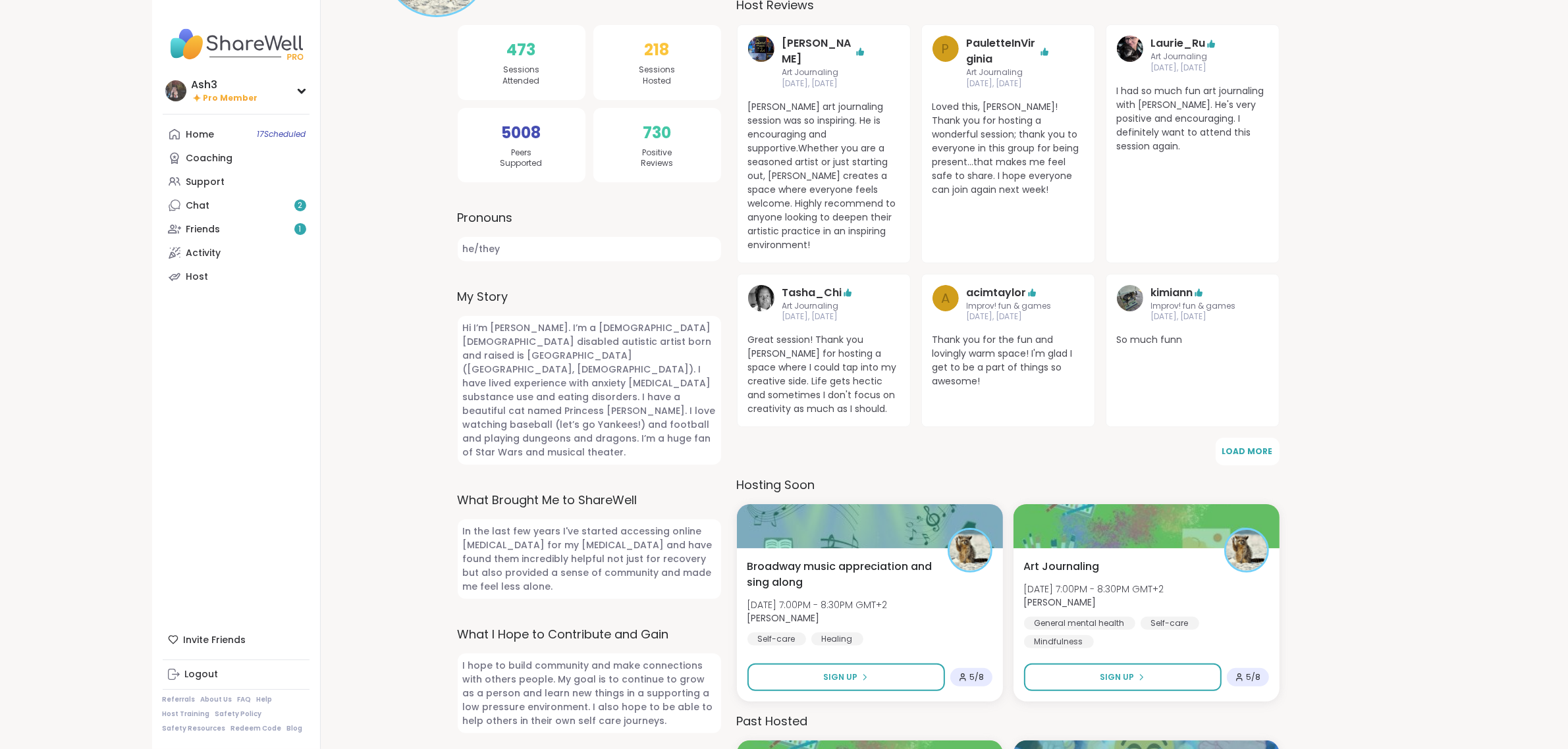
scroll to position [165, 0]
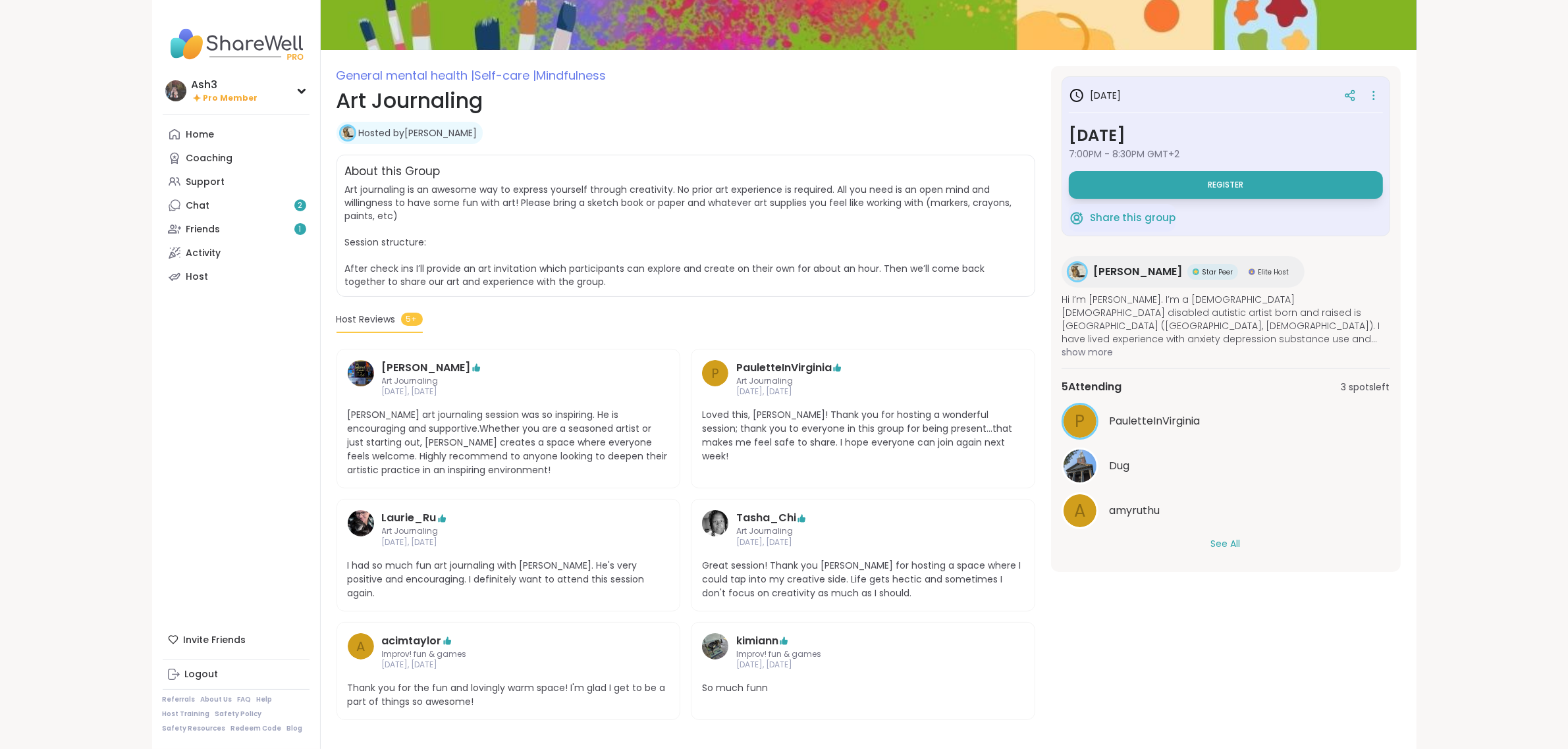
scroll to position [130, 0]
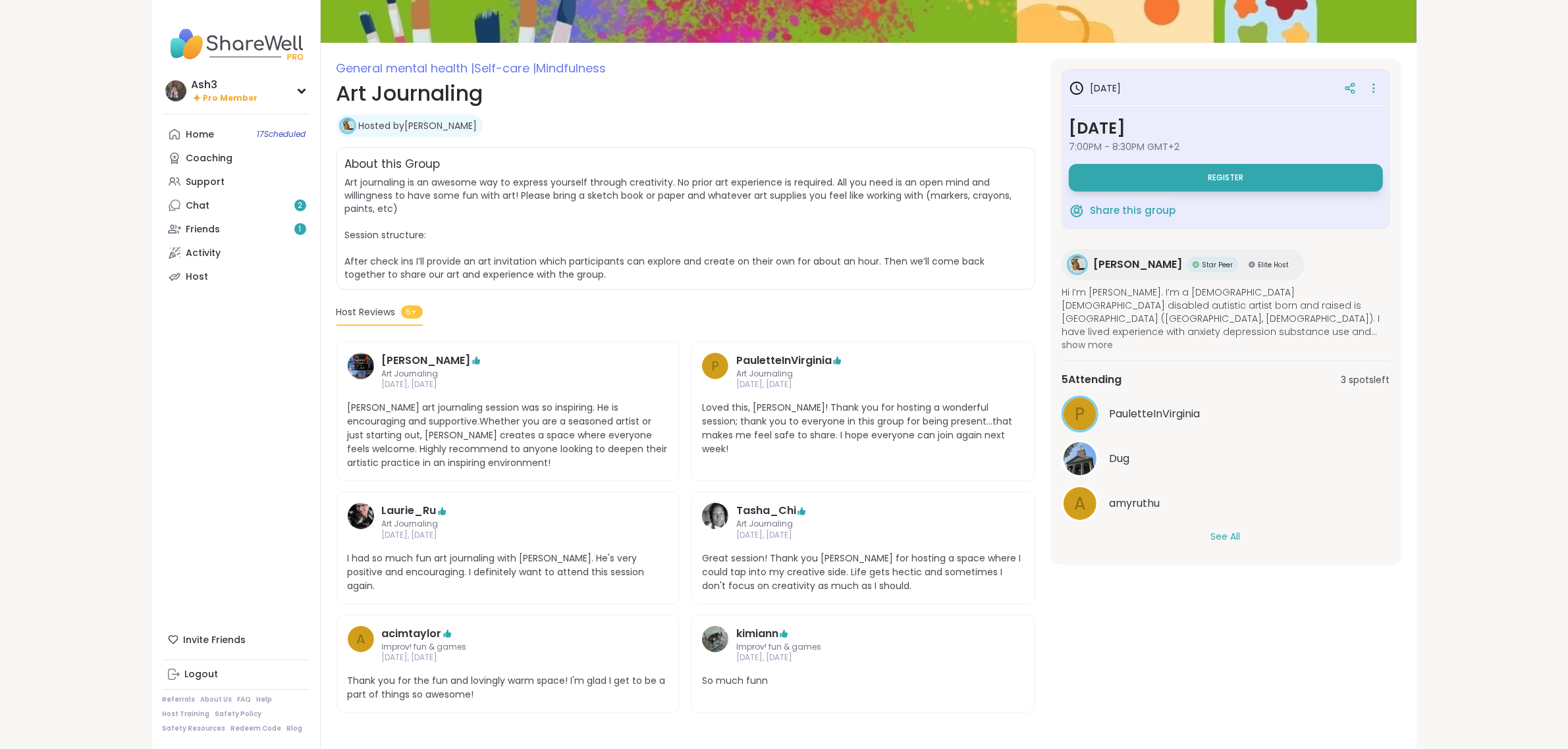
click at [1147, 419] on span "PauletteInVirginia" at bounding box center [1153, 414] width 91 height 16
click at [1232, 532] on button "See All" at bounding box center [1226, 536] width 30 height 14
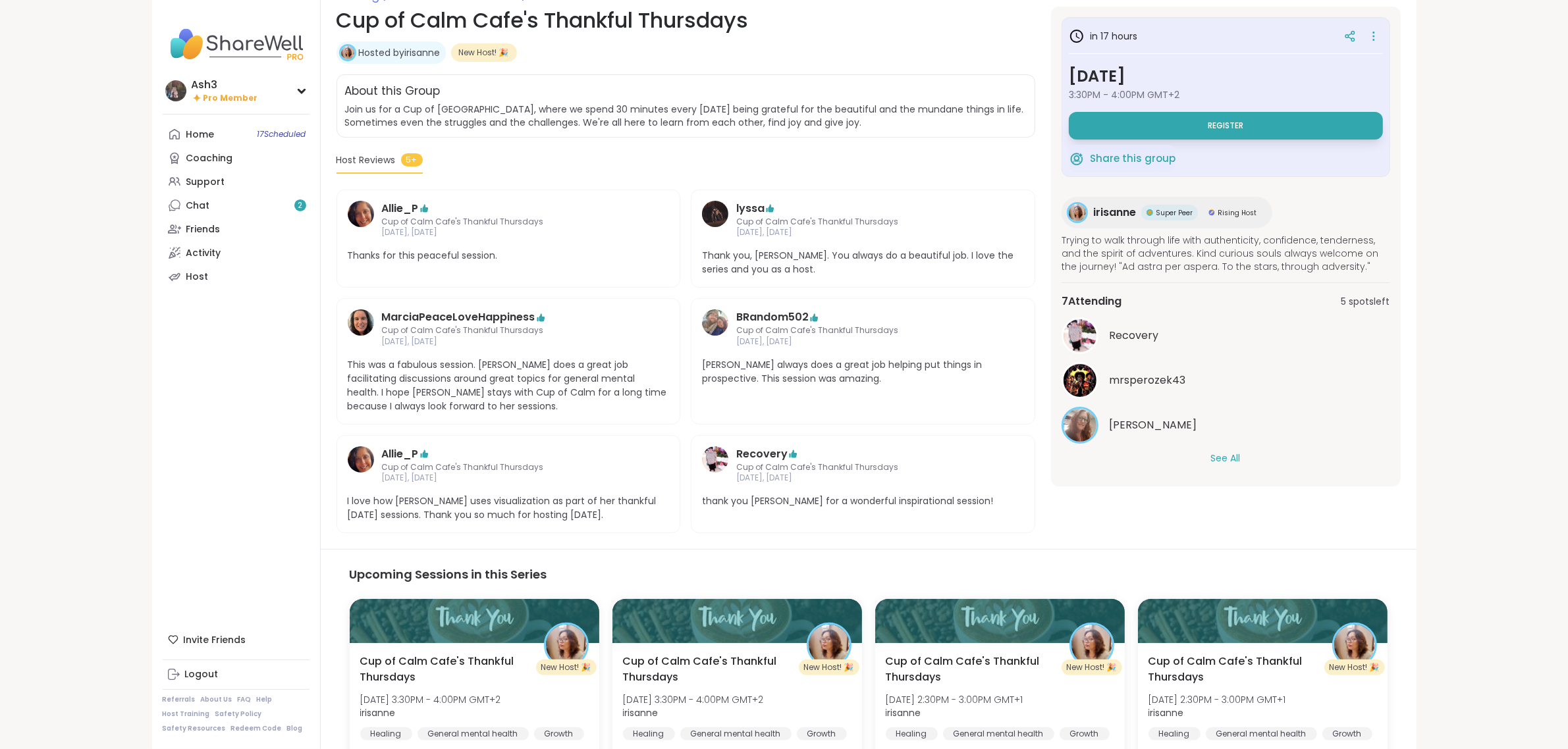
scroll to position [307, 0]
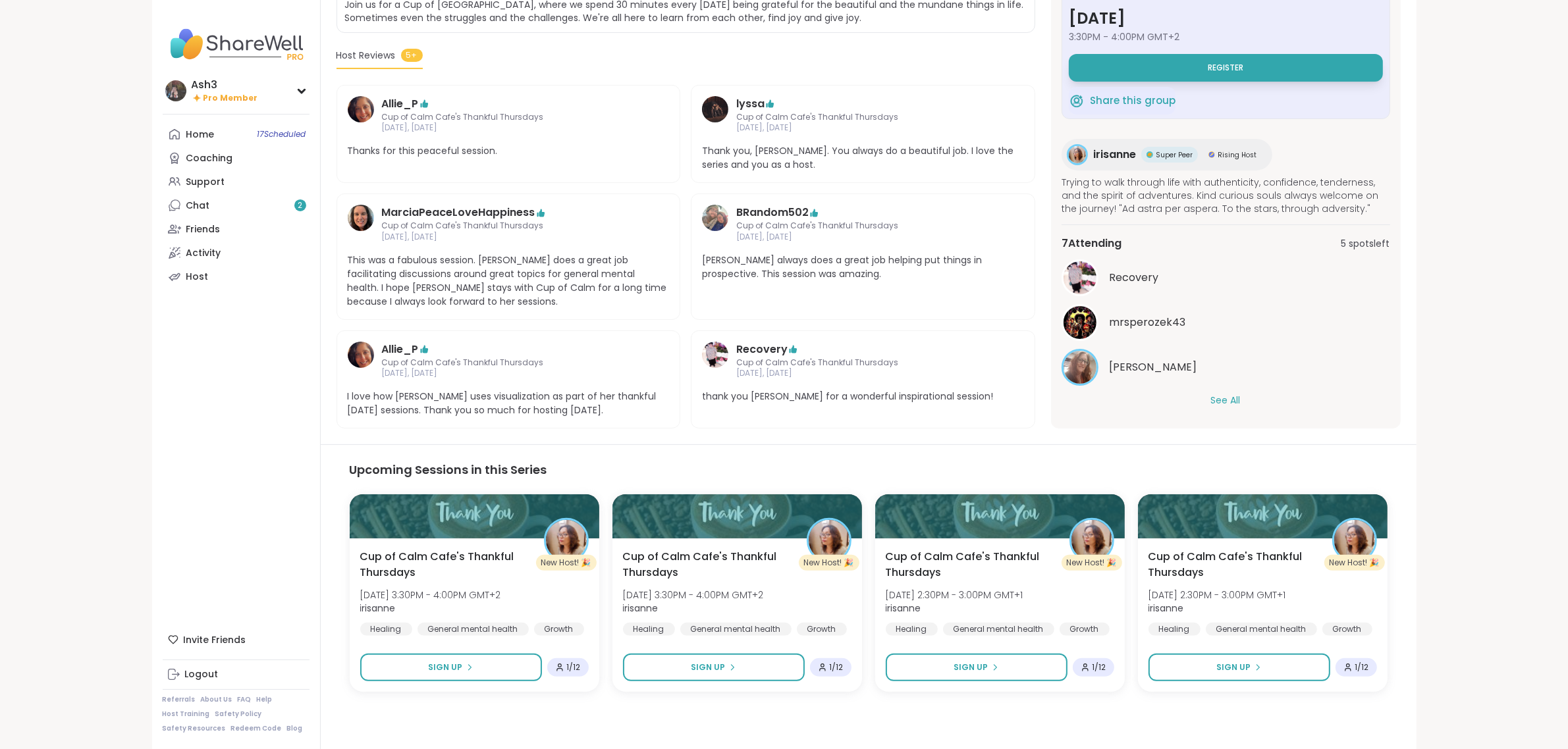
click at [1235, 401] on button "See All" at bounding box center [1226, 401] width 30 height 14
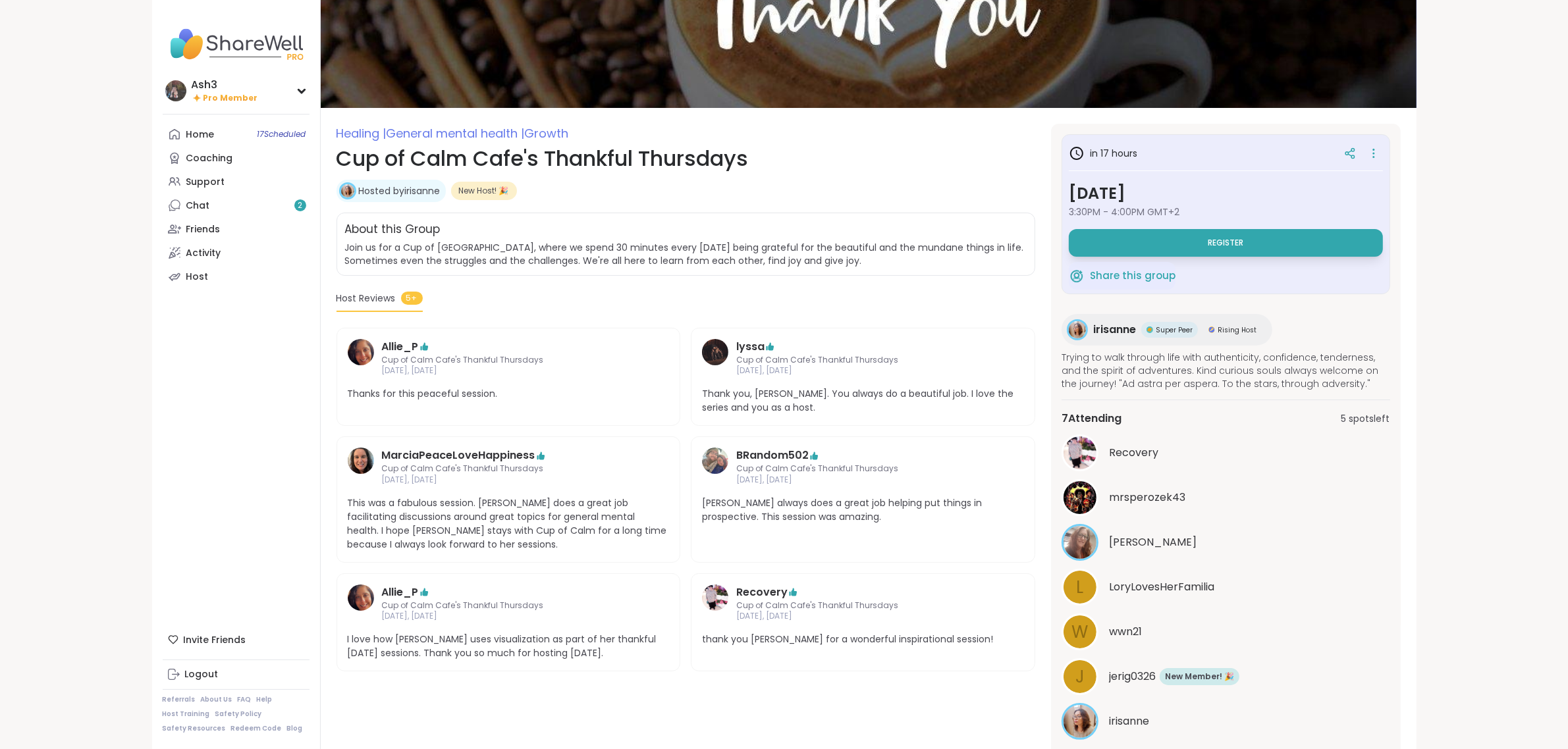
scroll to position [61, 0]
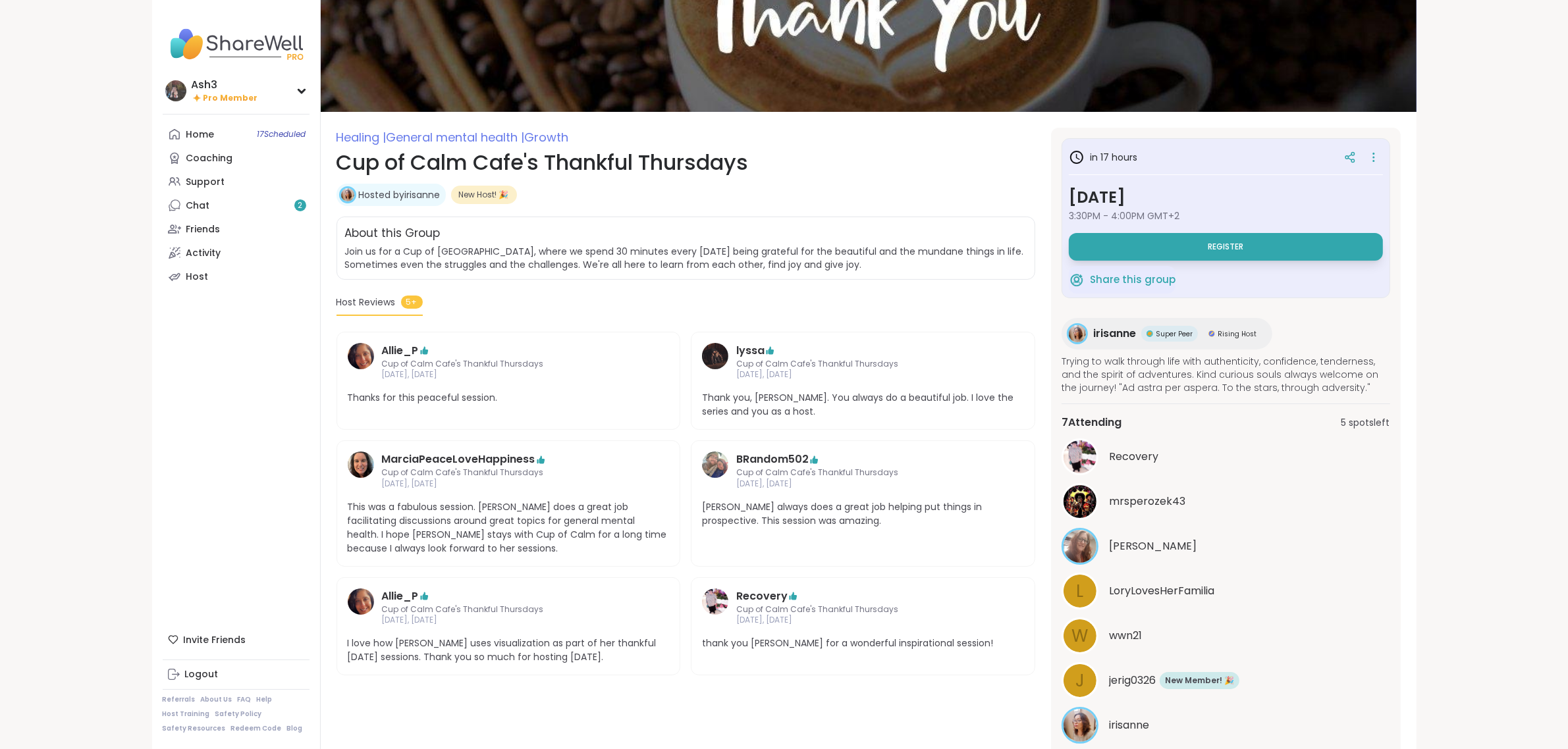
click at [1115, 330] on span "irisanne" at bounding box center [1115, 333] width 43 height 16
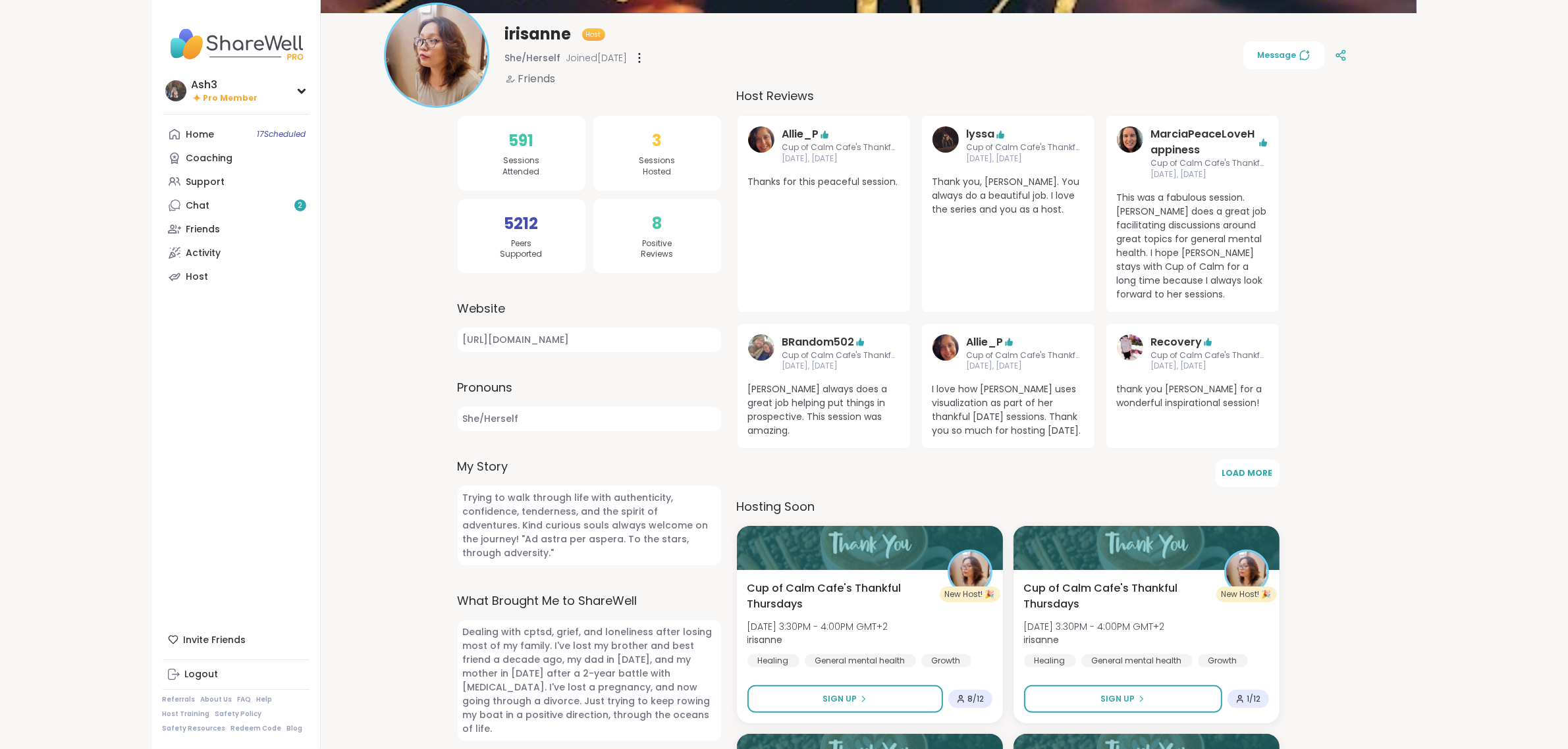
scroll to position [412, 0]
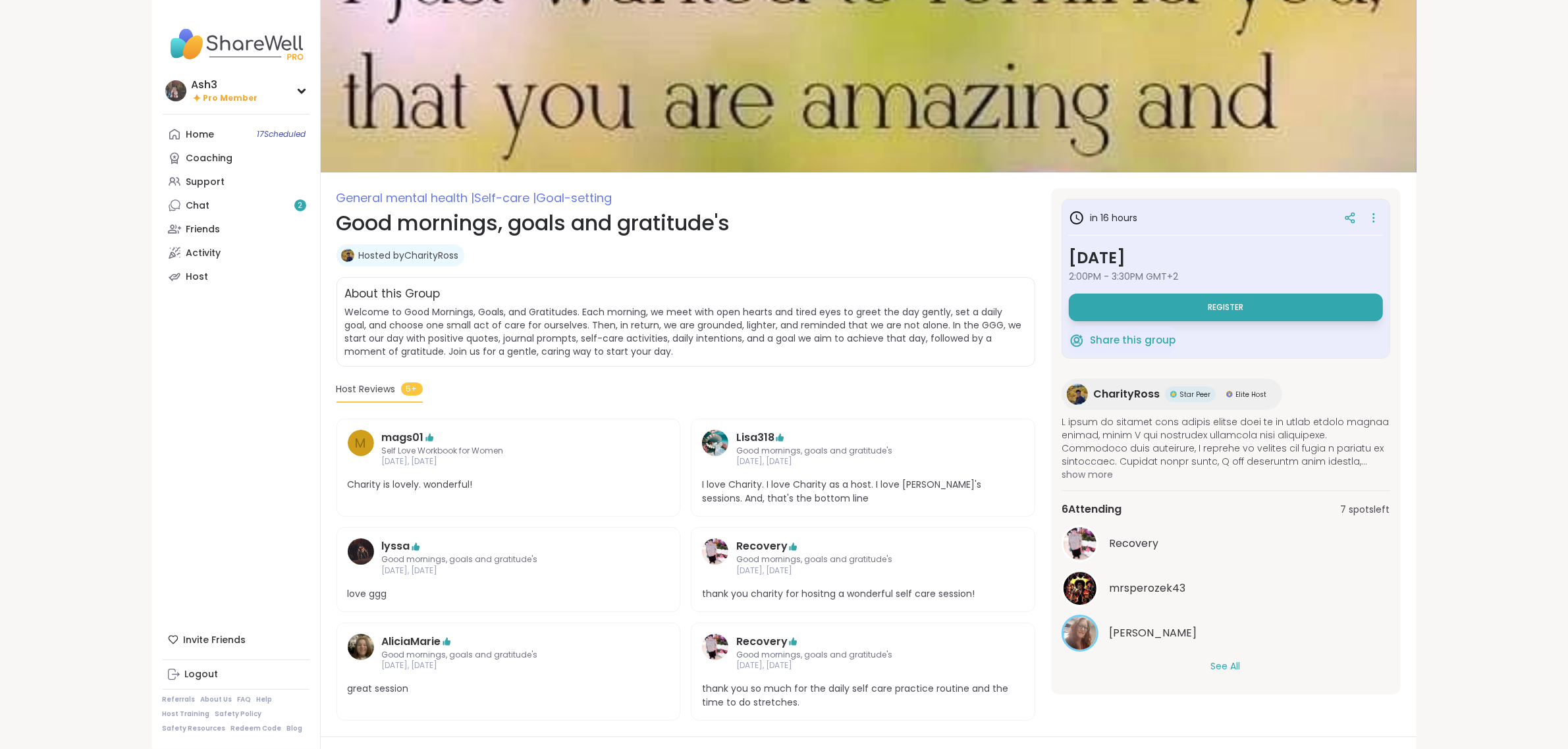
click at [1233, 668] on button "See All" at bounding box center [1226, 667] width 30 height 14
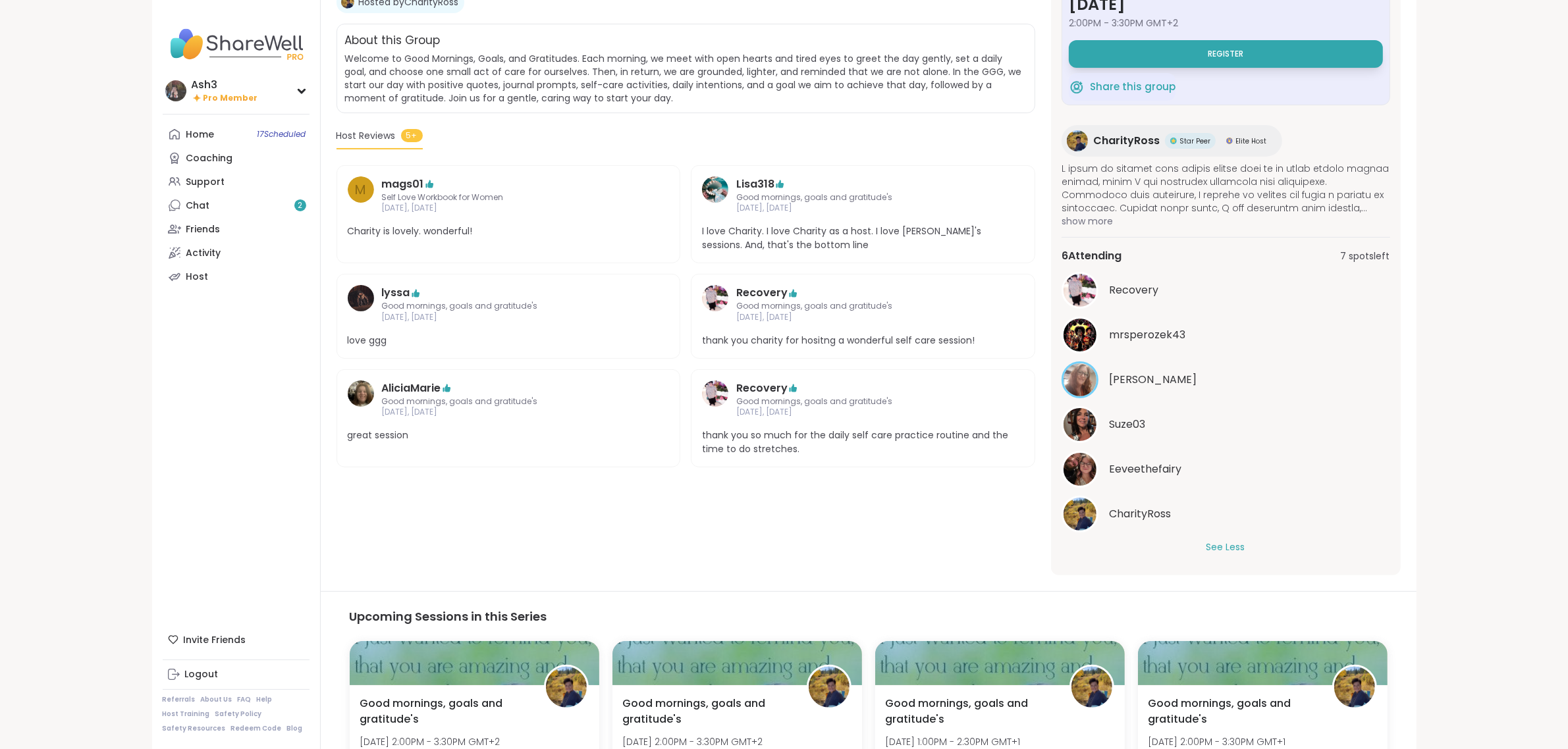
scroll to position [330, 0]
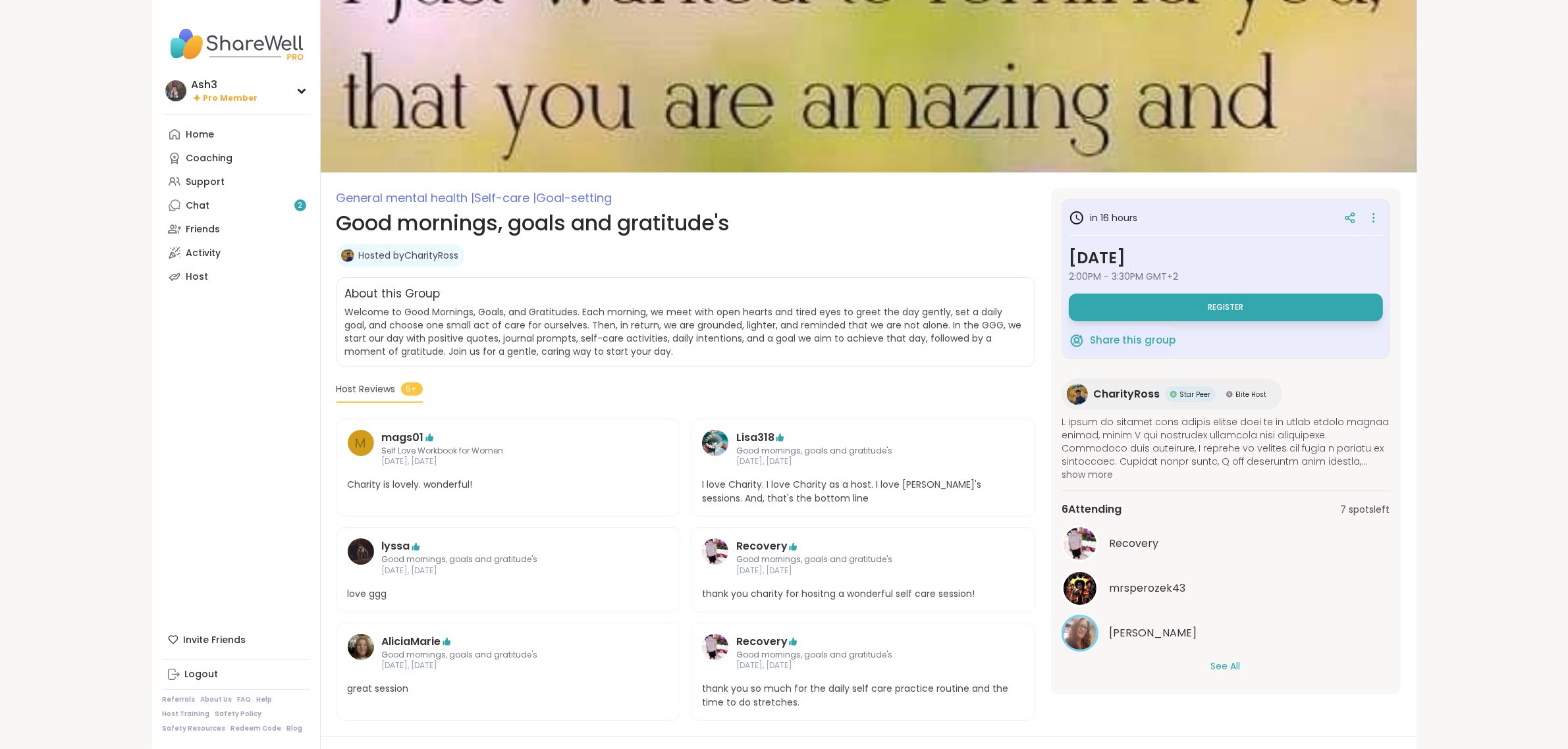
click at [1204, 665] on div "See All" at bounding box center [1225, 667] width 329 height 14
click at [1229, 665] on button "See All" at bounding box center [1226, 667] width 30 height 14
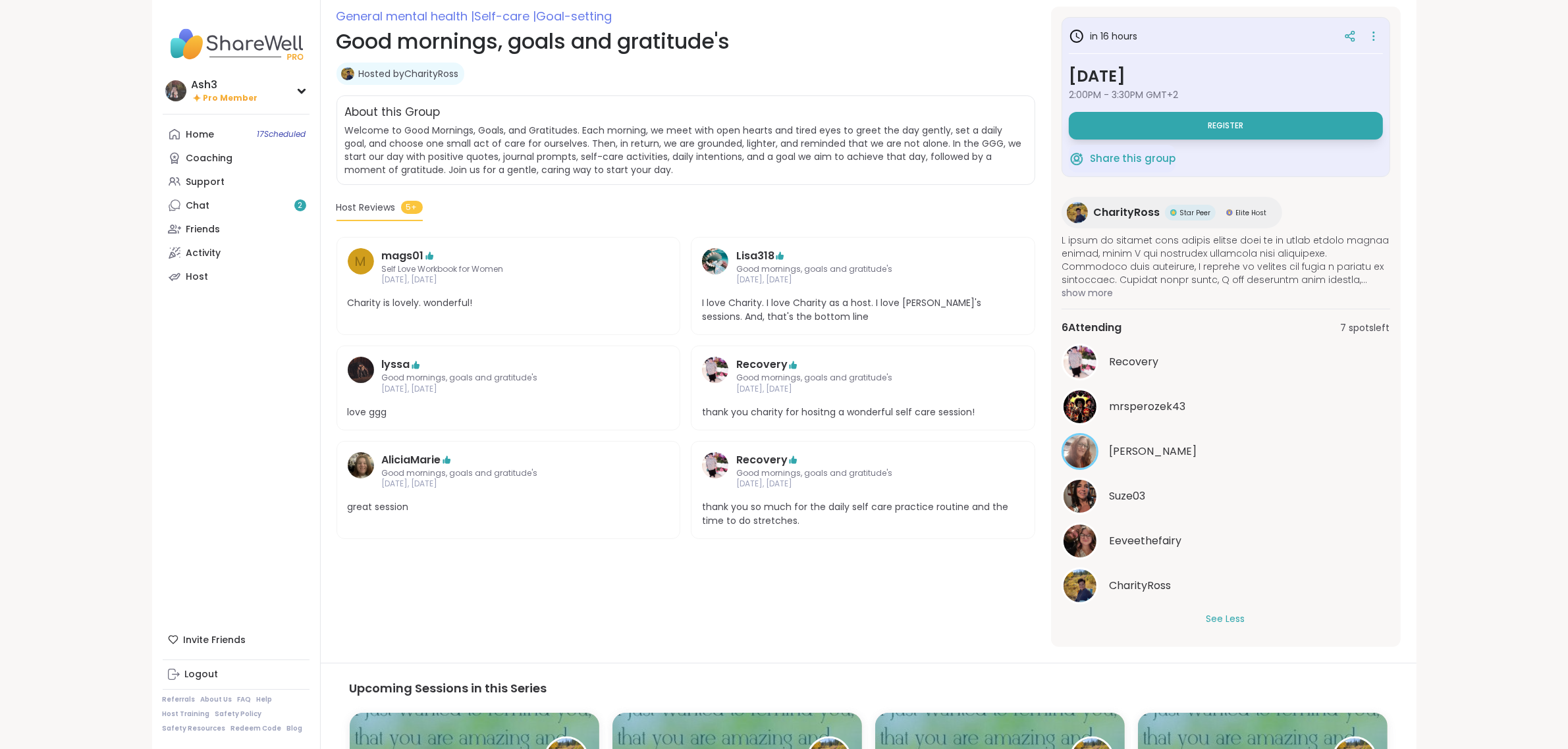
scroll to position [247, 0]
